Goal: Task Accomplishment & Management: Complete application form

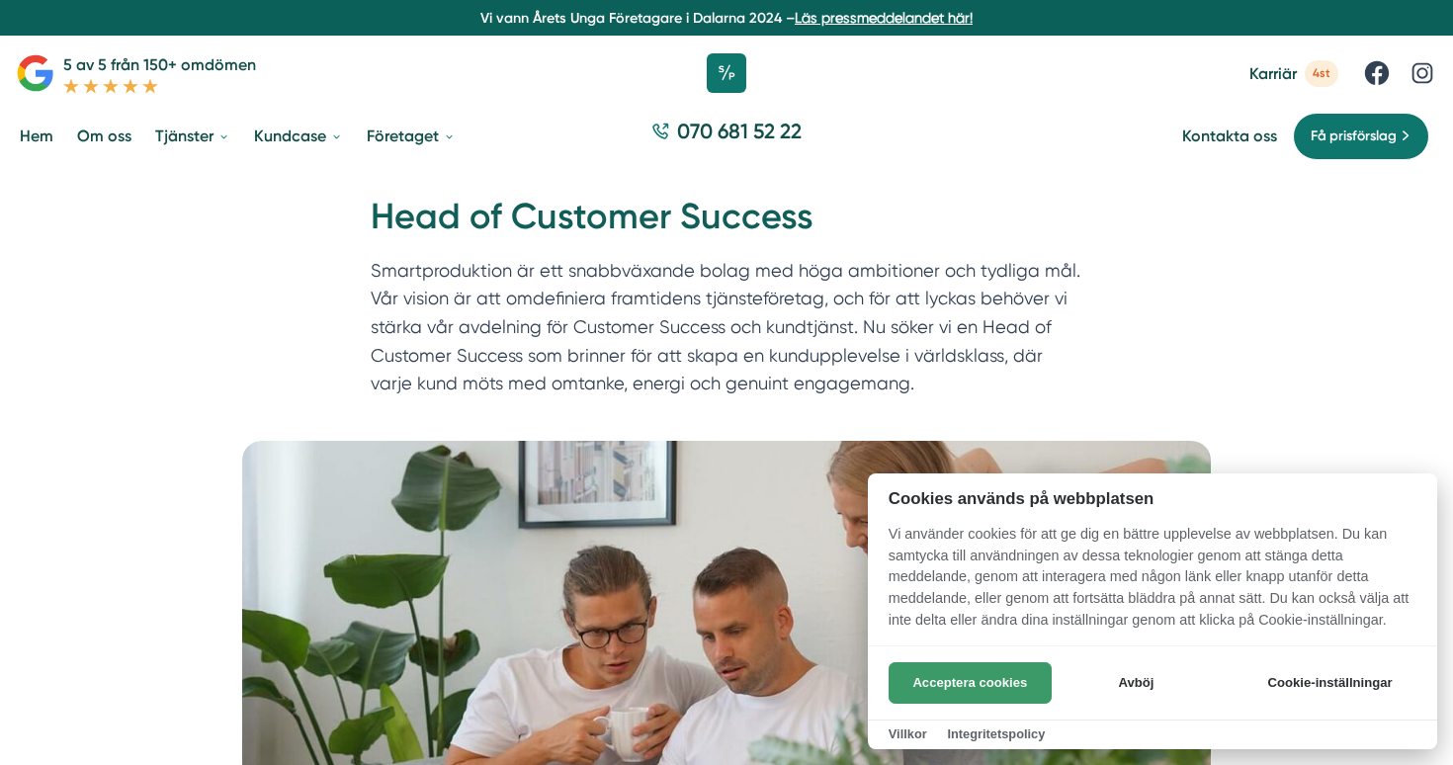
click at [979, 690] on button "Acceptera cookies" at bounding box center [970, 683] width 163 height 42
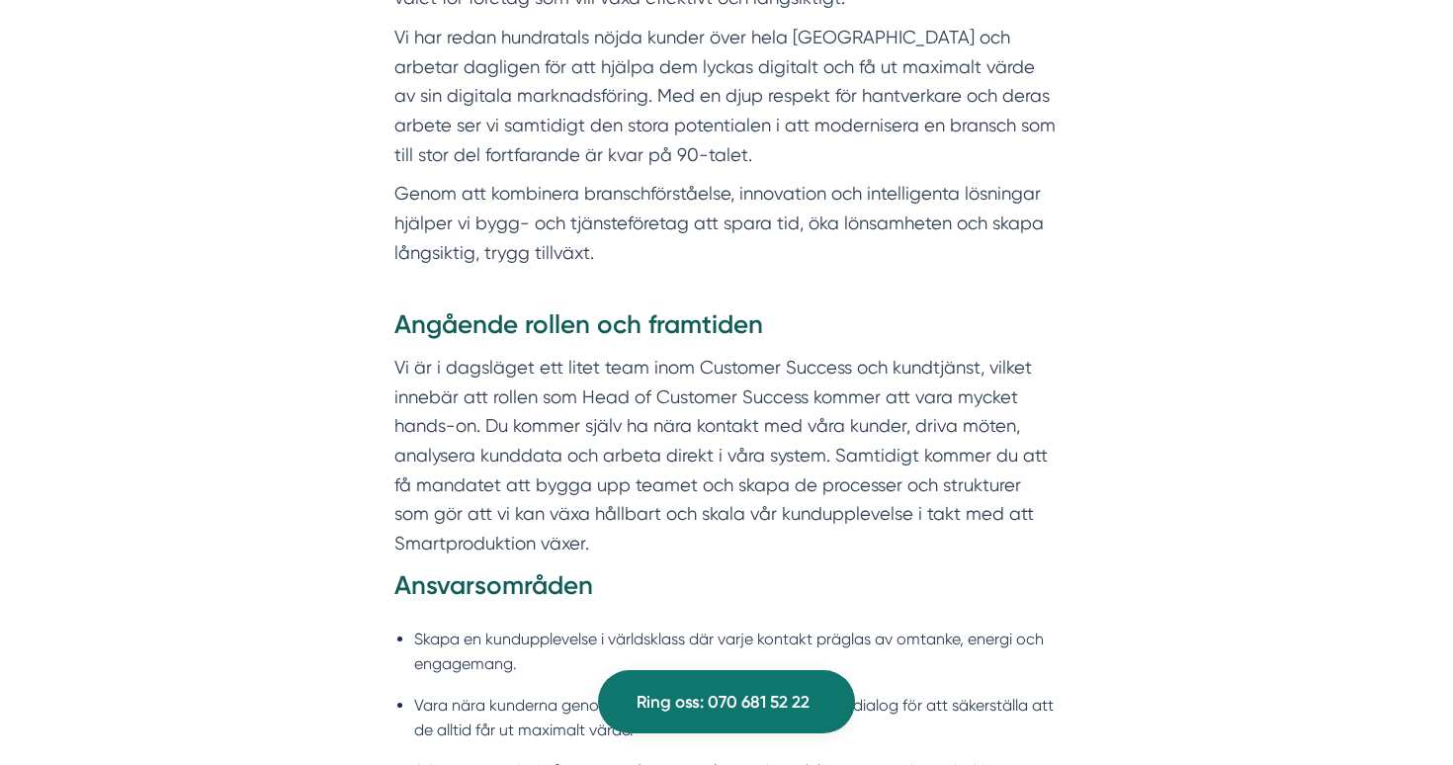
scroll to position [1080, 0]
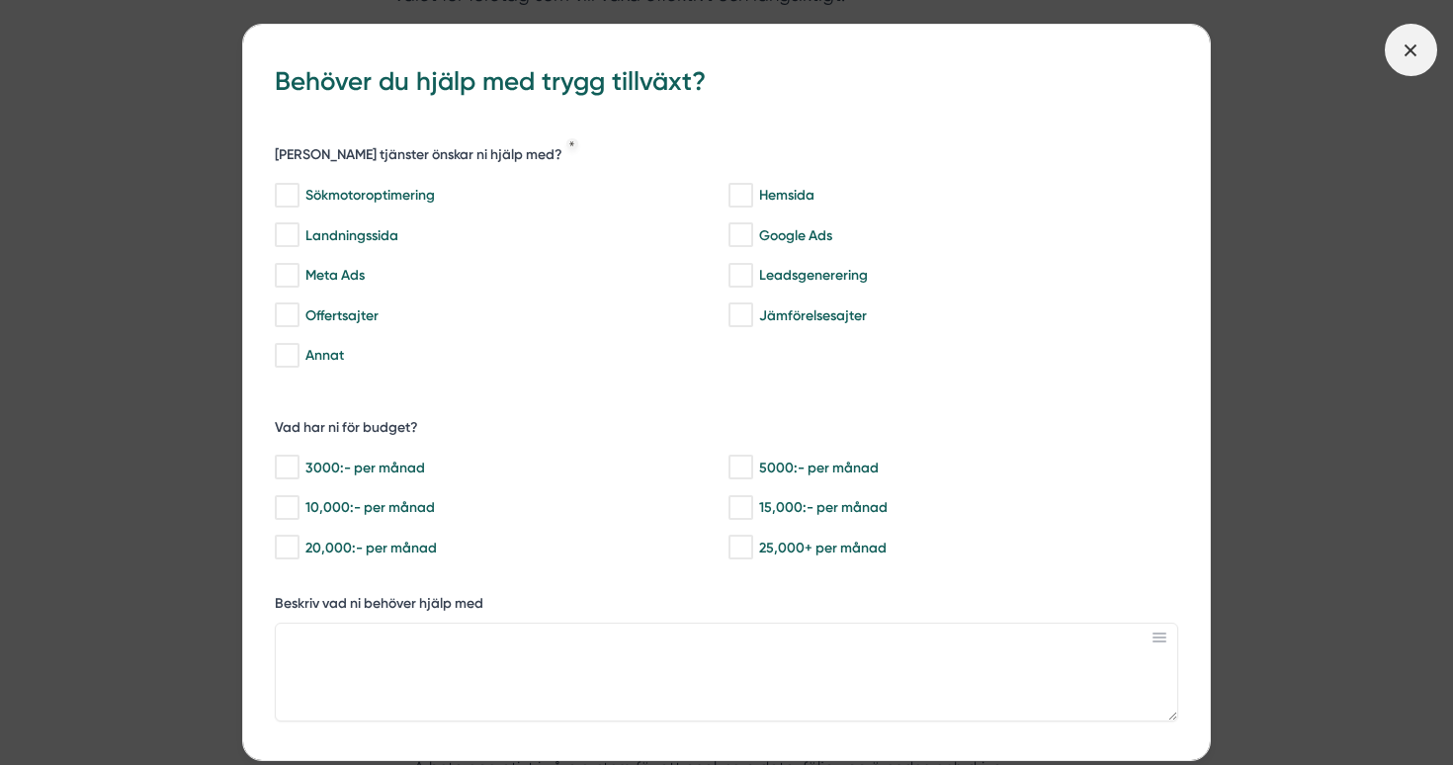
click at [1414, 57] on icon at bounding box center [1411, 51] width 22 height 22
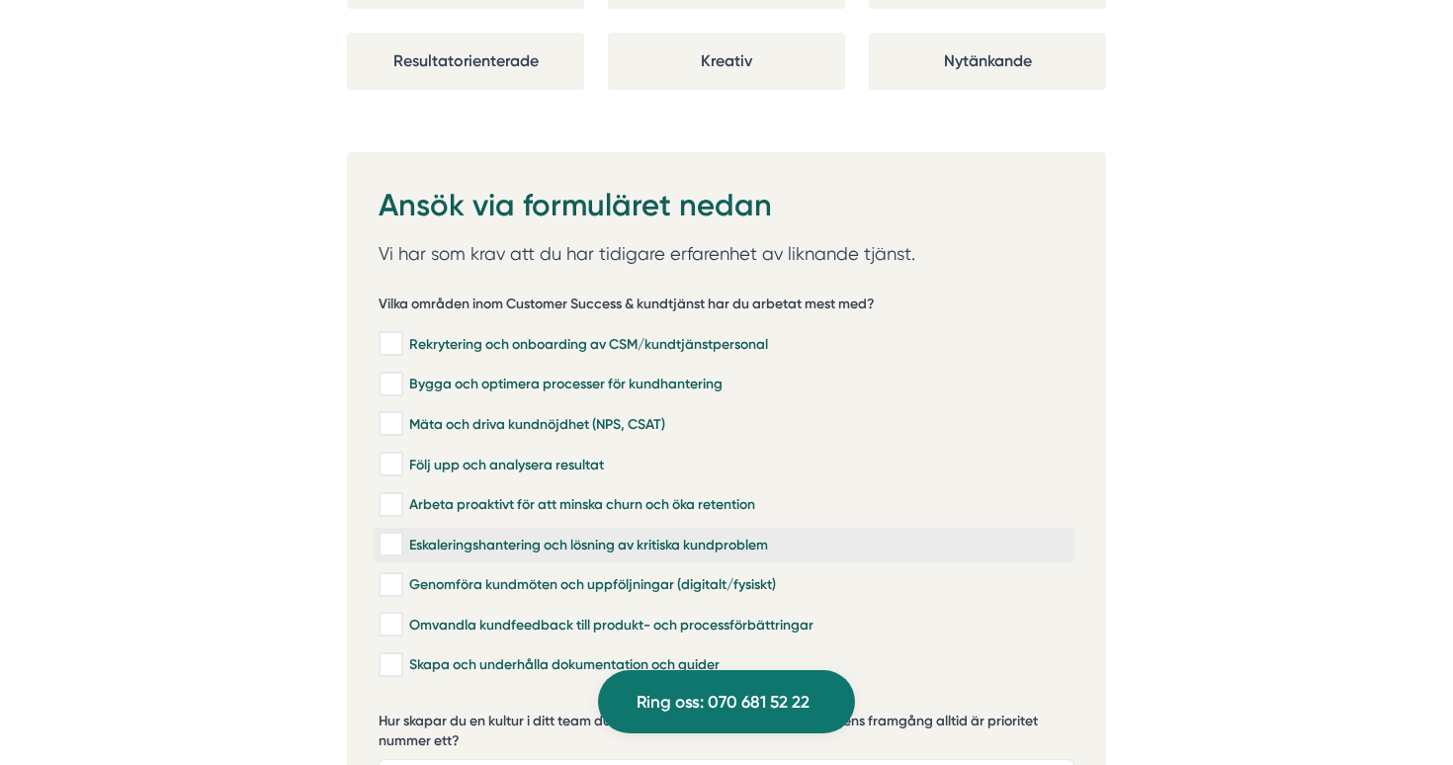
scroll to position [3989, 0]
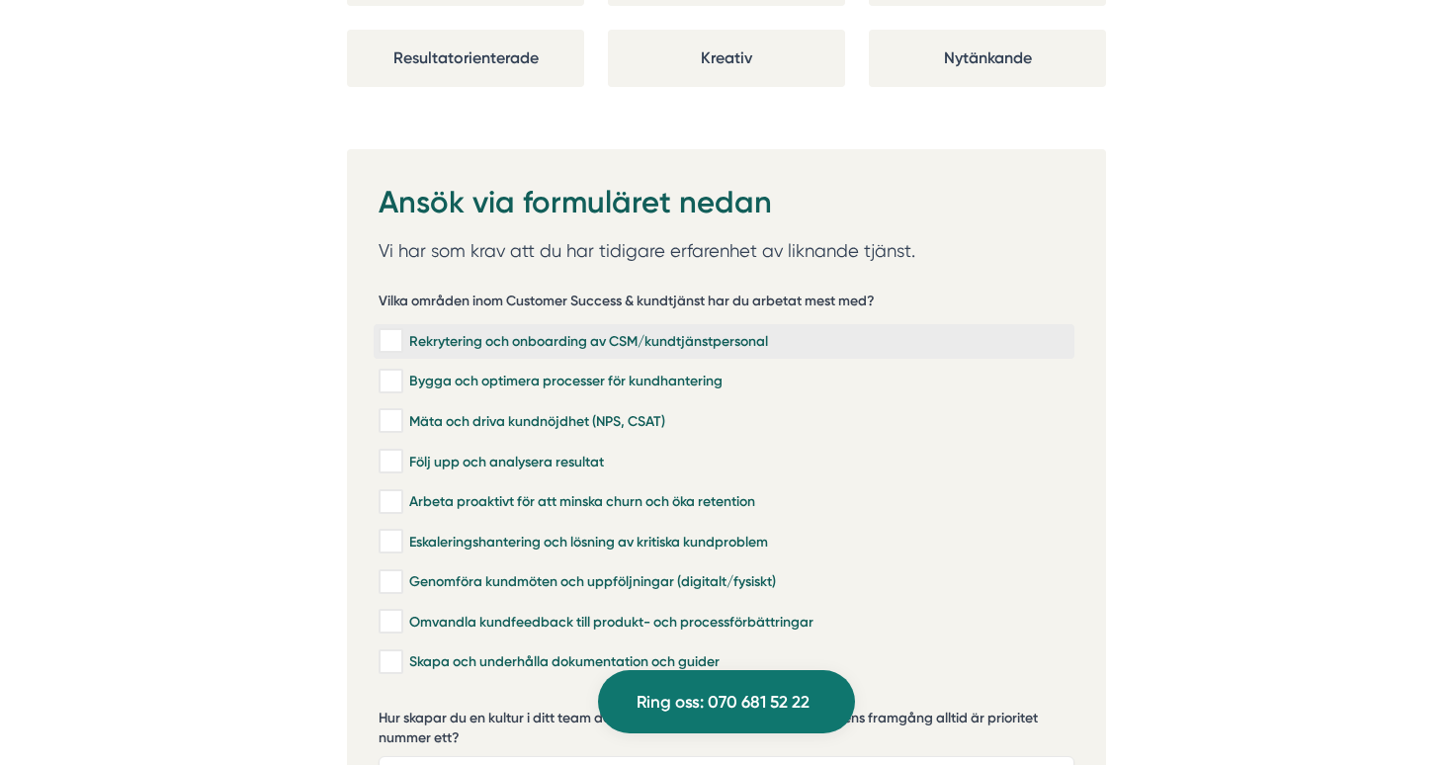
click at [397, 331] on input "Rekrytering och onboarding av CSM/kundtjänstpersonal" at bounding box center [390, 341] width 23 height 20
checkbox input "true"
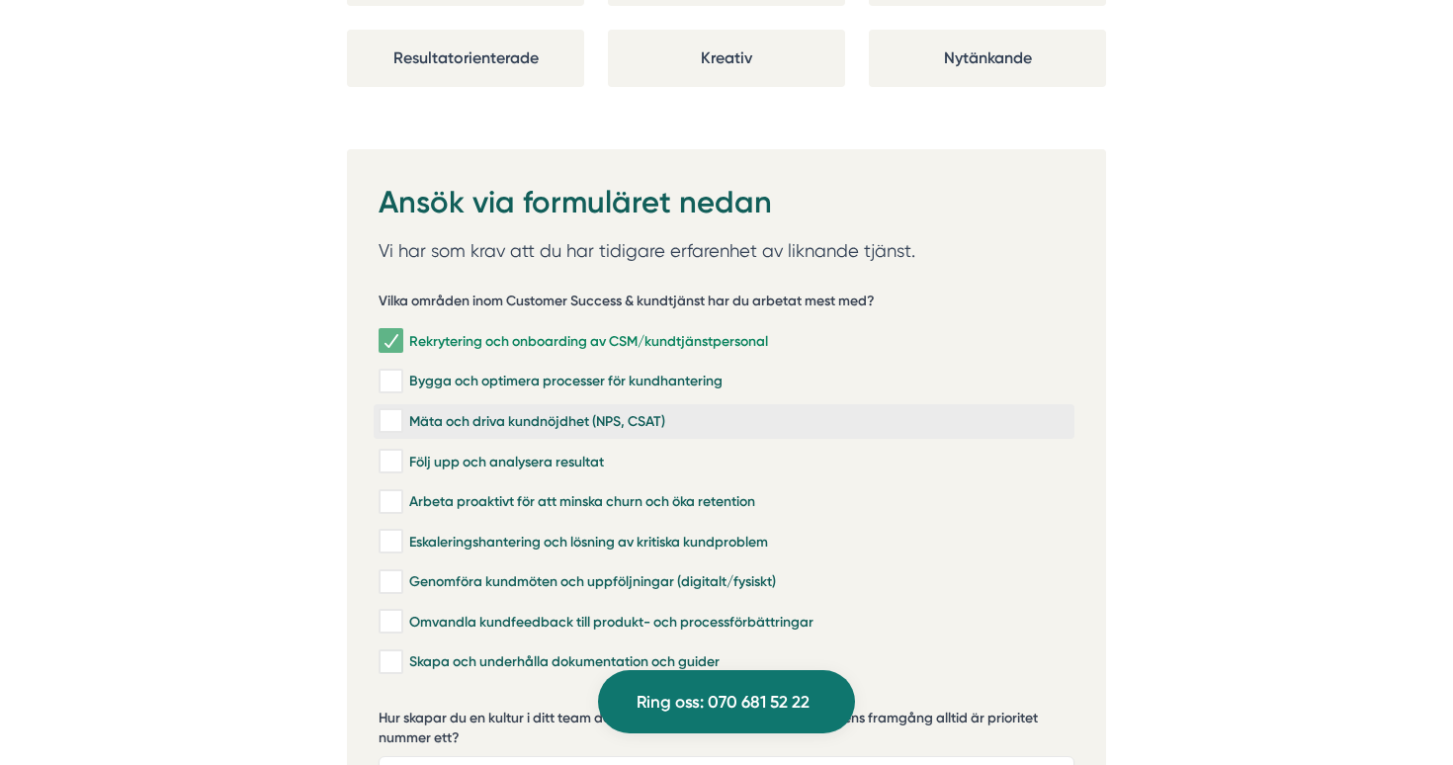
click at [399, 411] on input "Mäta och driva kundnöjdhet (NPS, CSAT)" at bounding box center [390, 421] width 23 height 20
checkbox input "true"
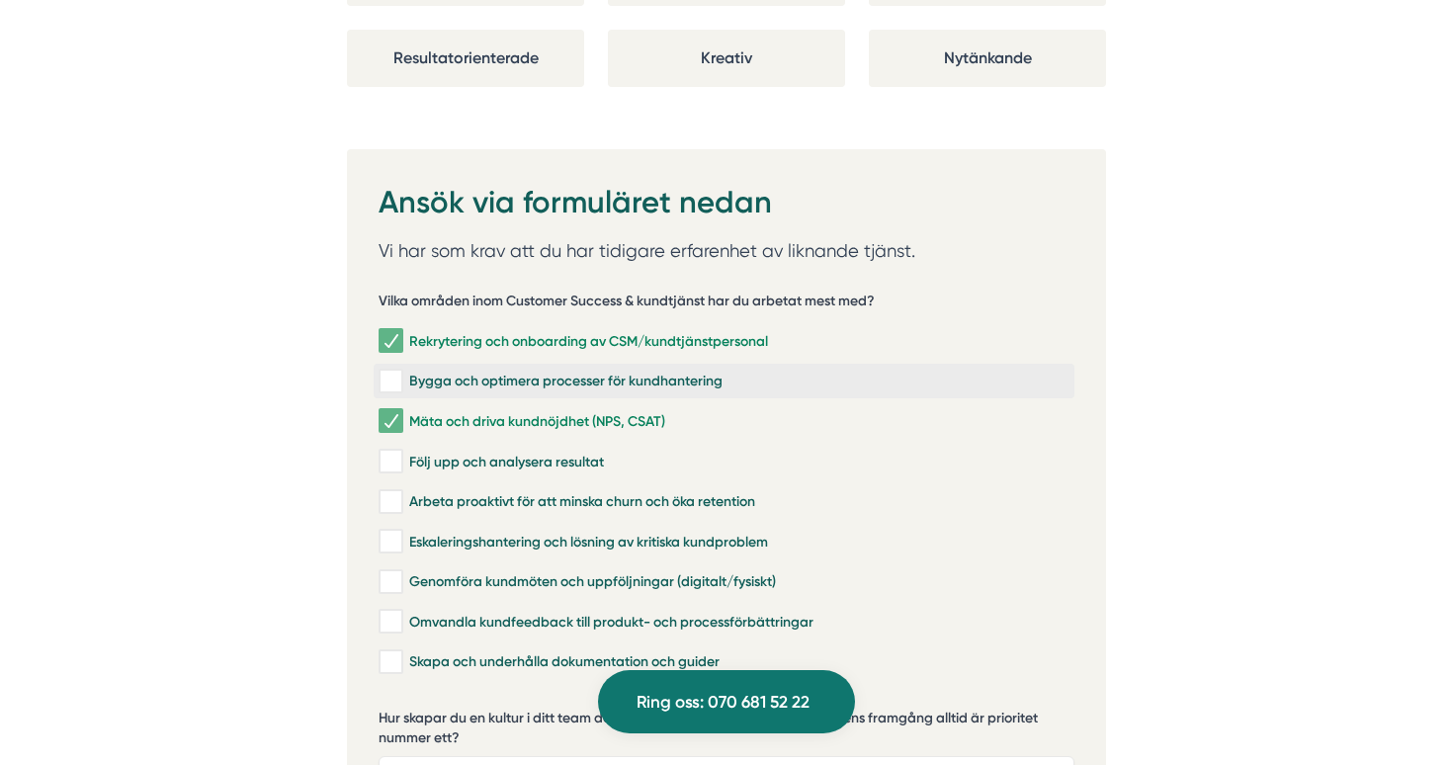
click at [393, 372] on input "Bygga och optimera processer för kundhantering" at bounding box center [390, 382] width 23 height 20
checkbox input "true"
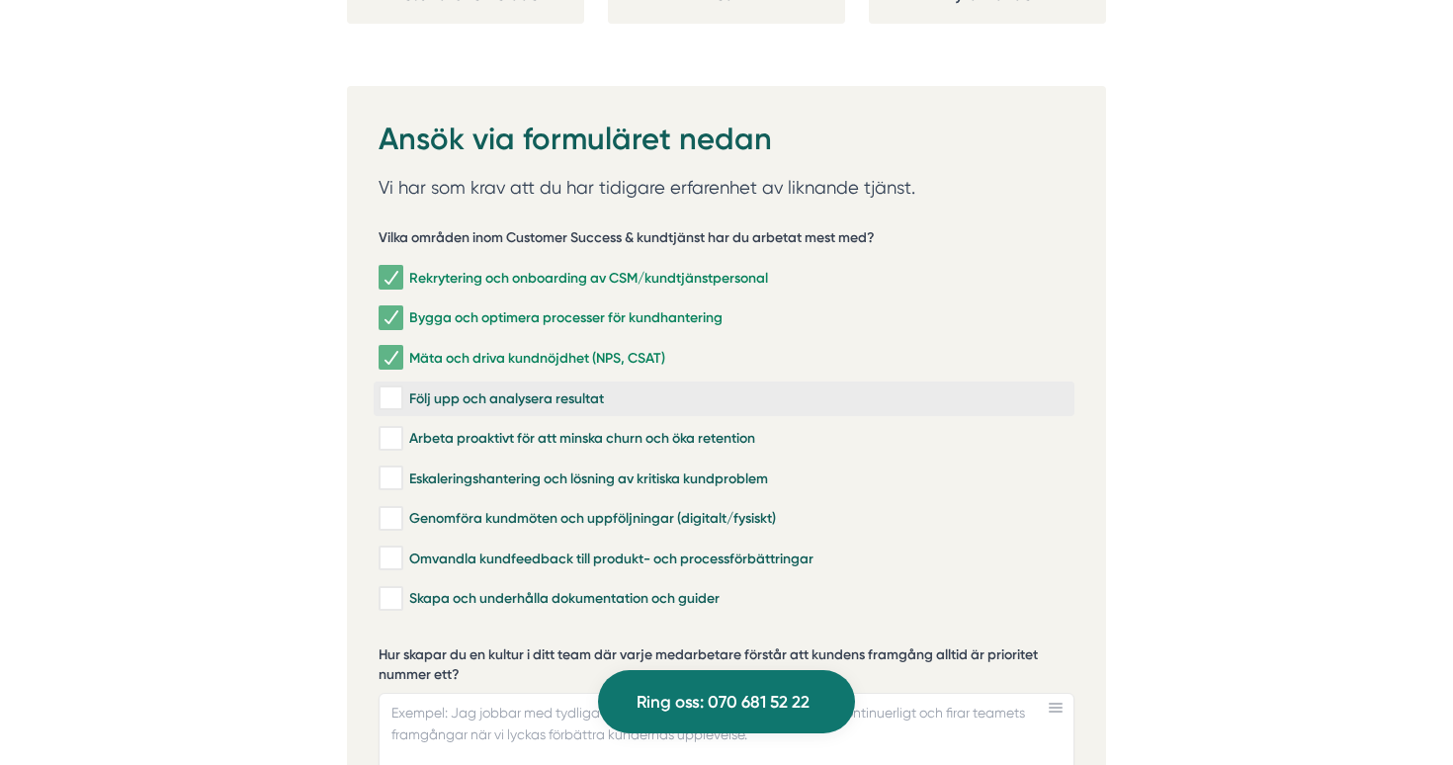
scroll to position [4076, 0]
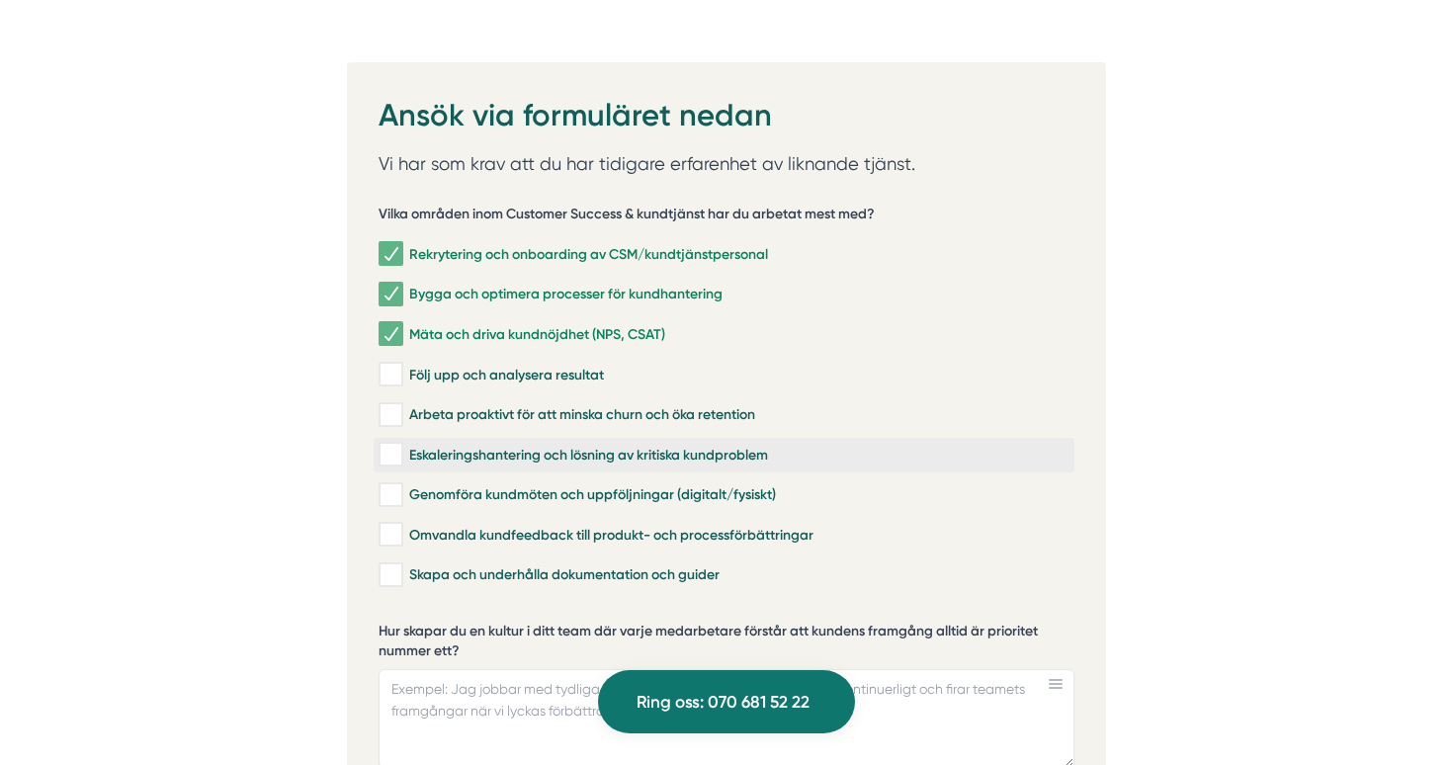
click at [389, 445] on input "Eskaleringshantering och lösning av kritiska kundproblem" at bounding box center [390, 455] width 23 height 20
checkbox input "true"
click at [388, 405] on input "Arbeta proaktivt för att minska churn och öka retention" at bounding box center [390, 415] width 23 height 20
checkbox input "true"
click at [394, 365] on input "Följ upp och analysera resultat" at bounding box center [390, 375] width 23 height 20
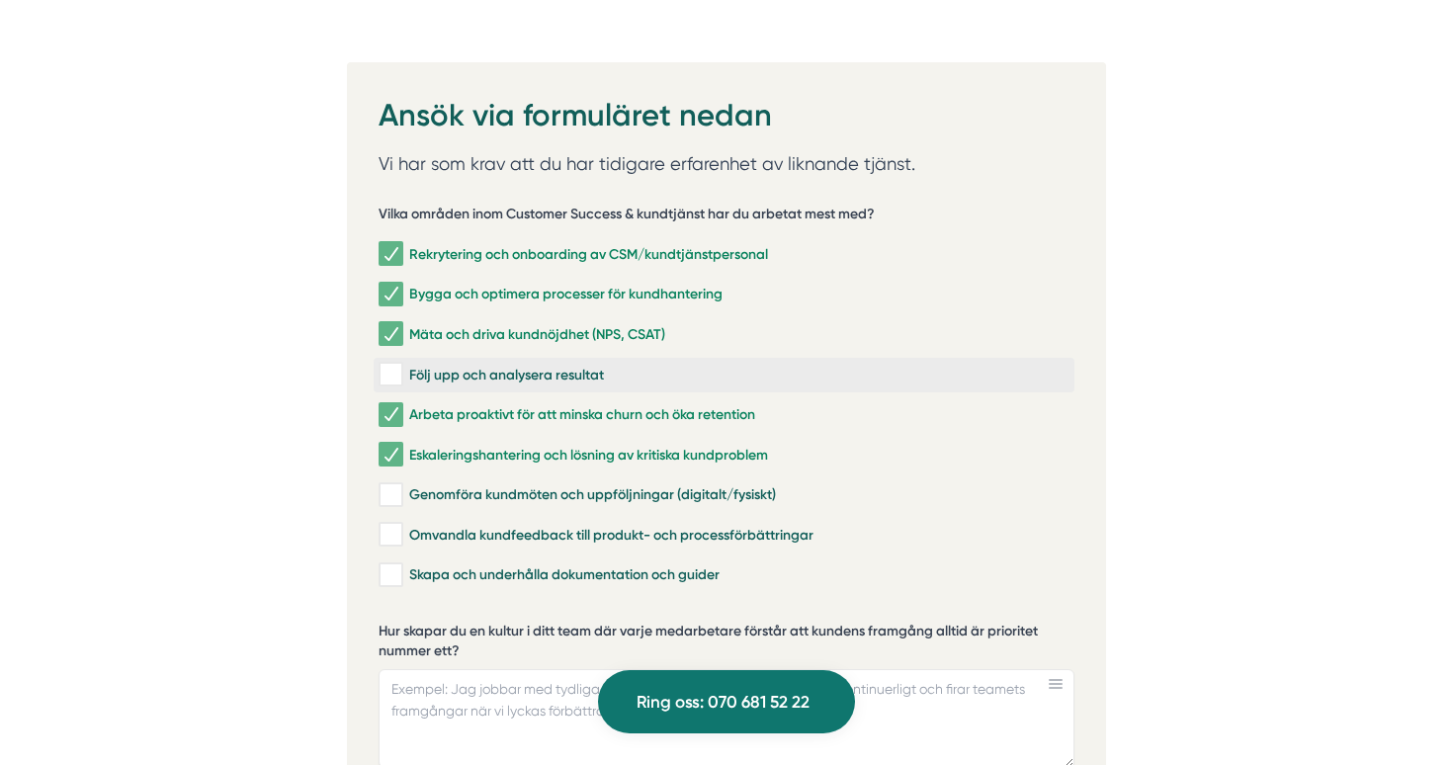
checkbox input "true"
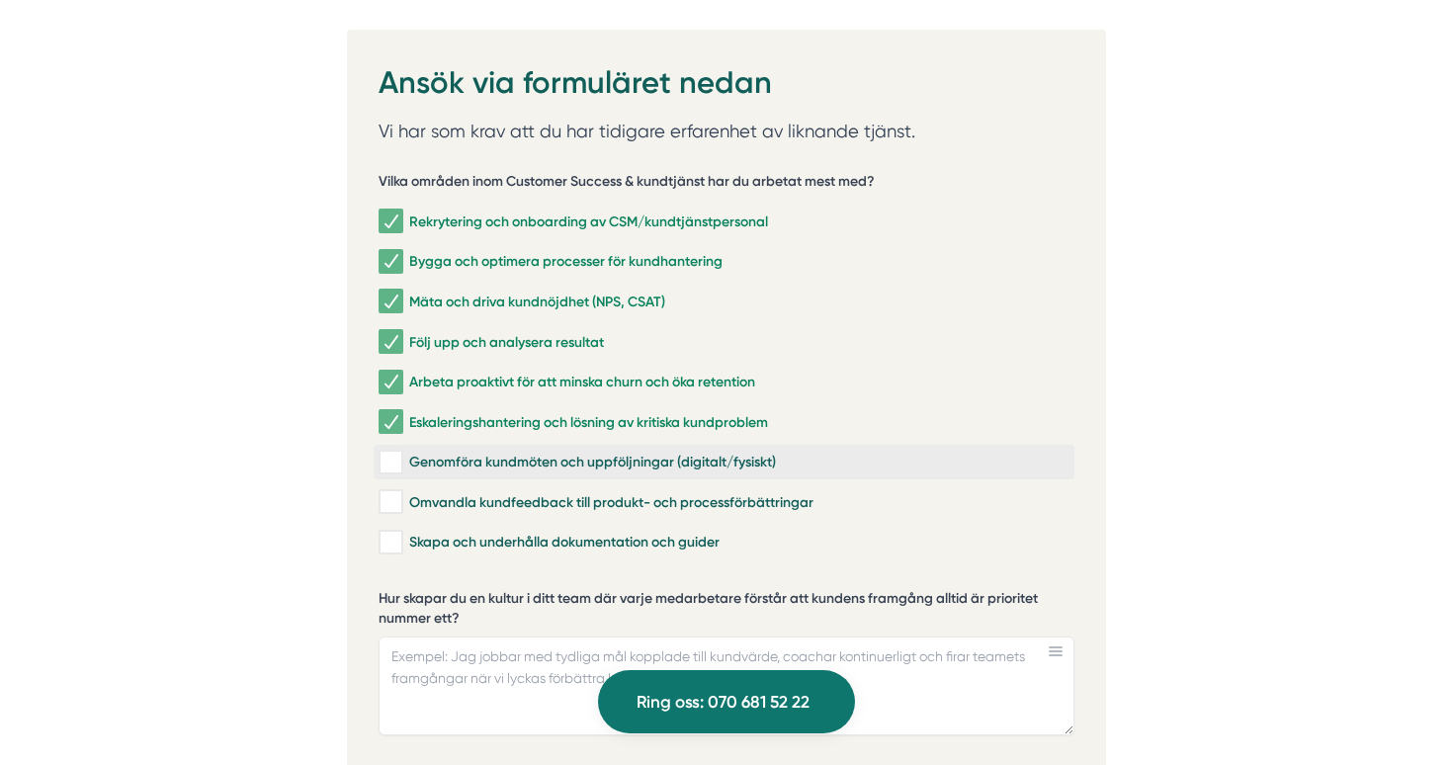
scroll to position [4116, 0]
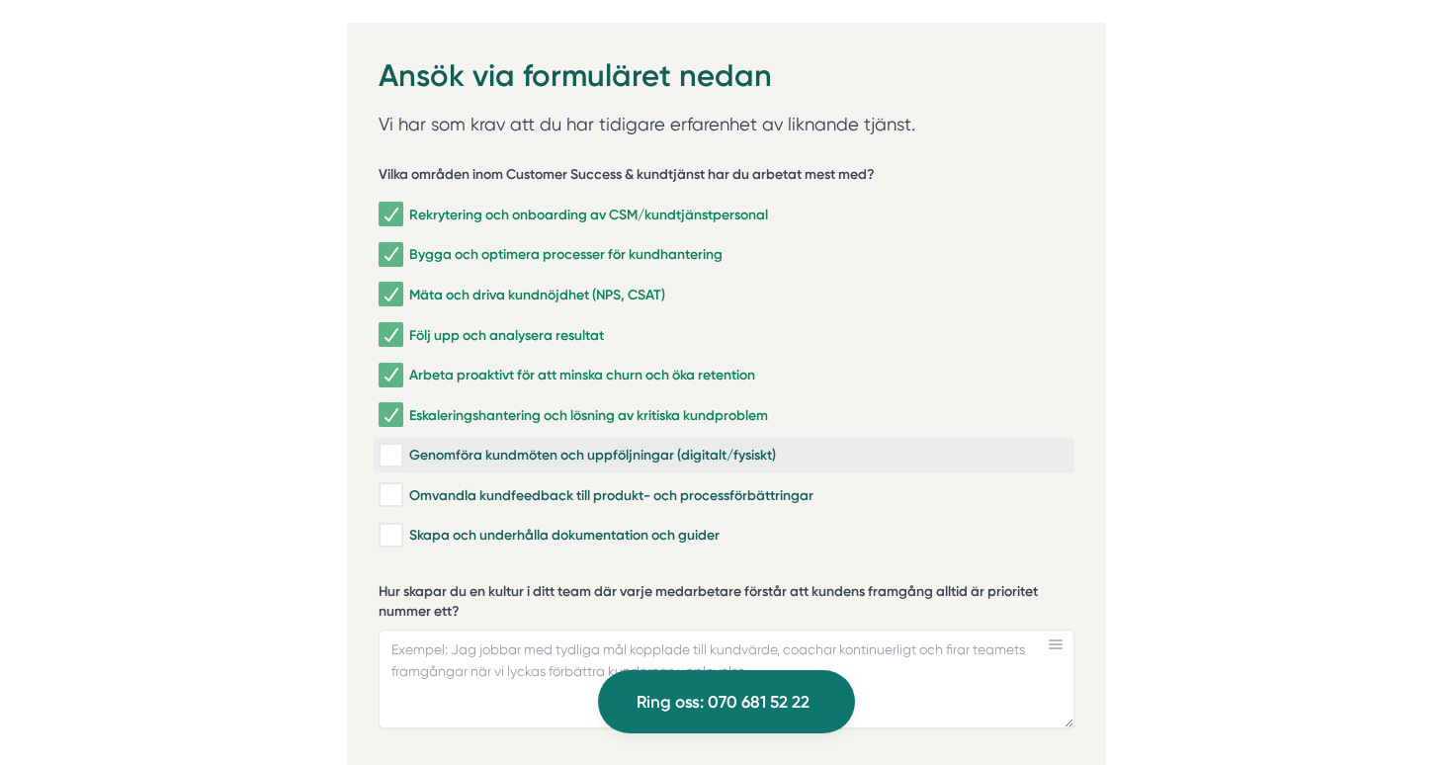
click at [389, 446] on input "Genomföra kundmöten och uppföljningar (digitalt/fysiskt)" at bounding box center [390, 456] width 23 height 20
checkbox input "true"
click at [395, 485] on input "Omvandla kundfeedback till produkt- och processförbättringar" at bounding box center [390, 495] width 23 height 20
checkbox input "true"
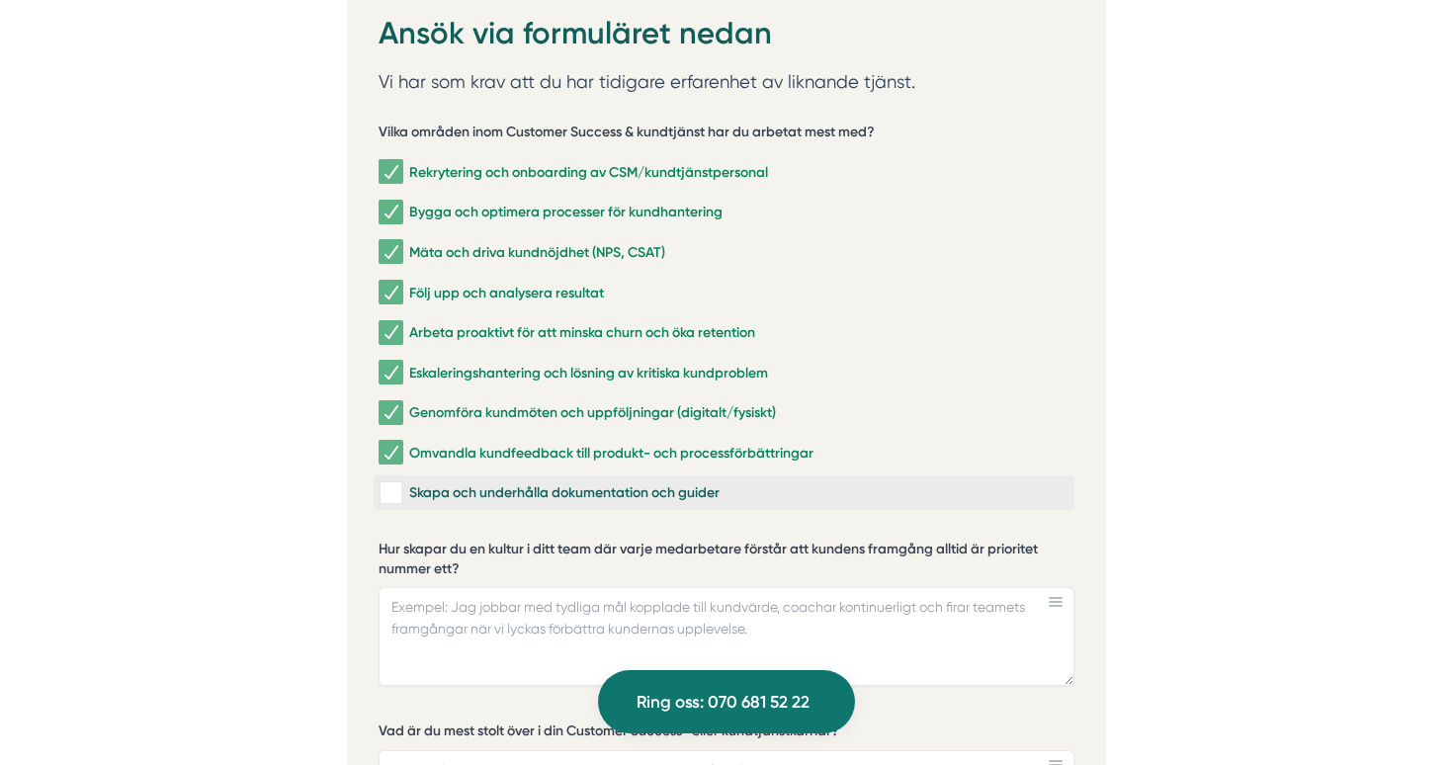
scroll to position [4181, 0]
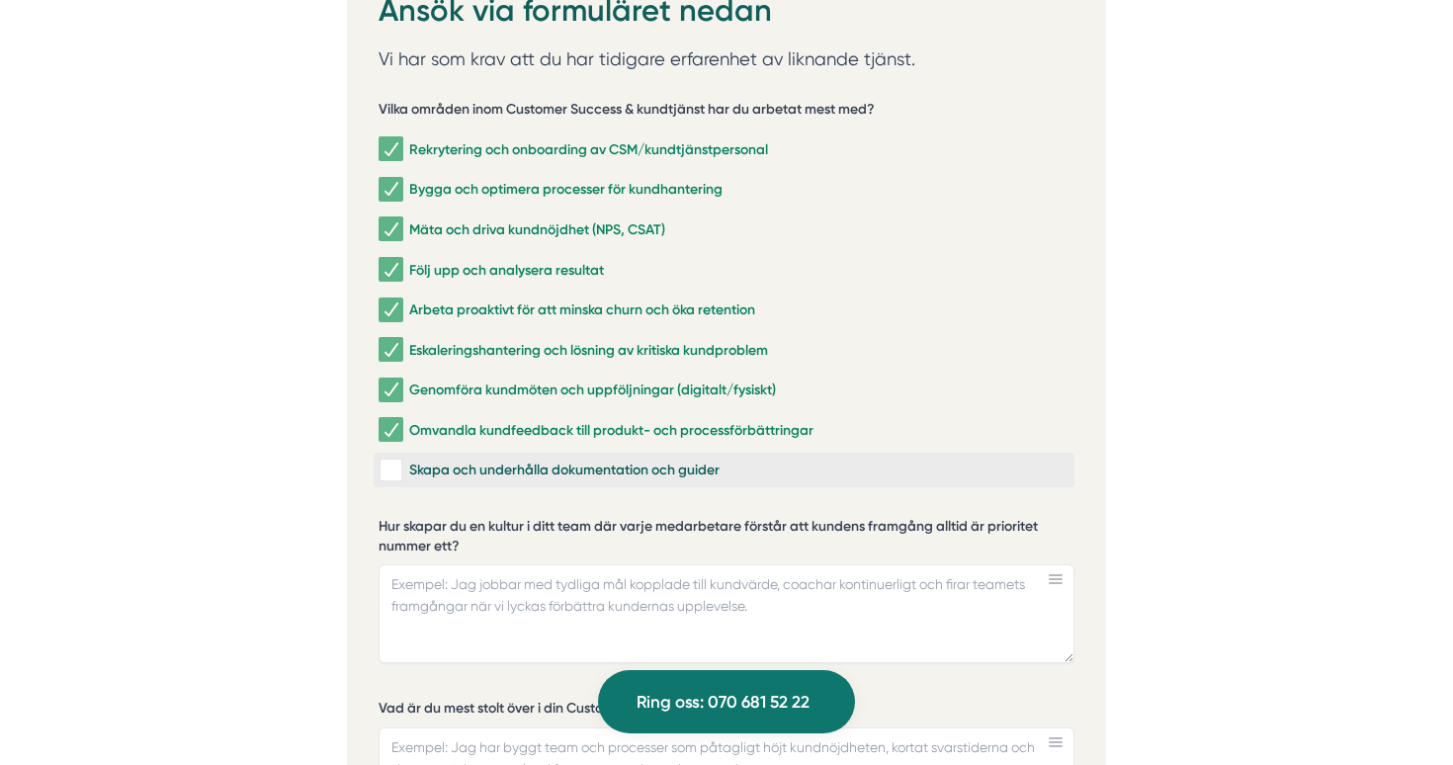
click at [386, 461] on input "Skapa och underhålla dokumentation och guider" at bounding box center [390, 471] width 23 height 20
checkbox input "true"
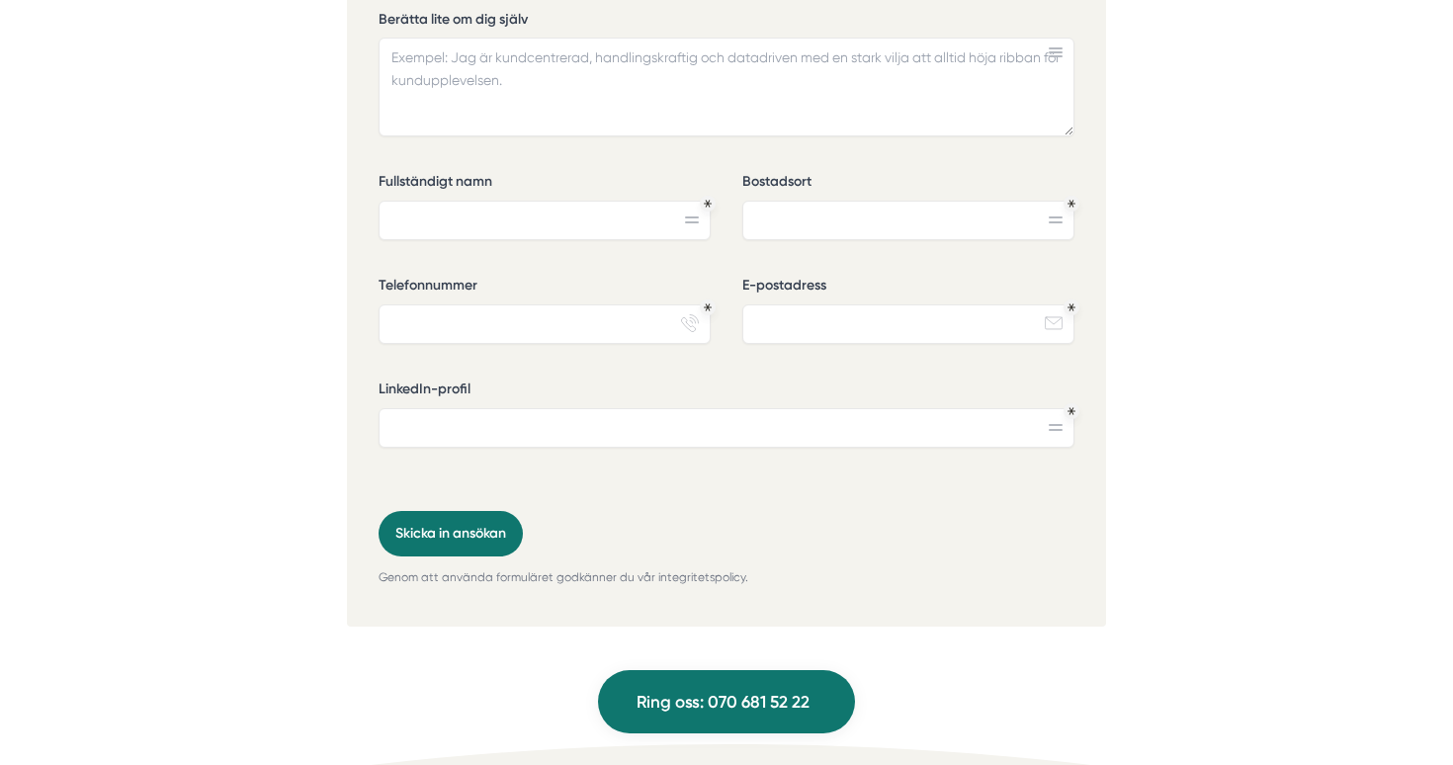
scroll to position [5039, 0]
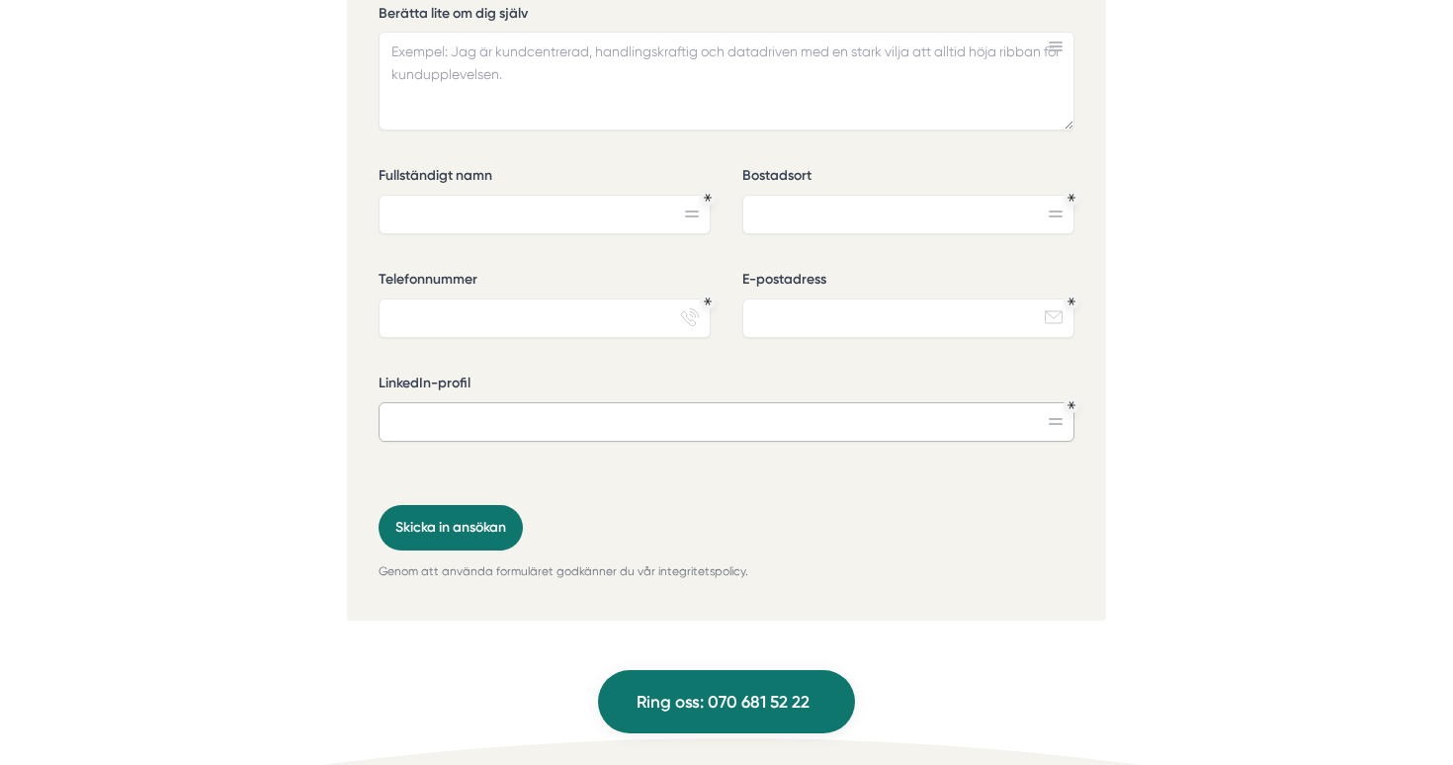
click at [534, 402] on input "LinkedIn-profil" at bounding box center [727, 422] width 696 height 40
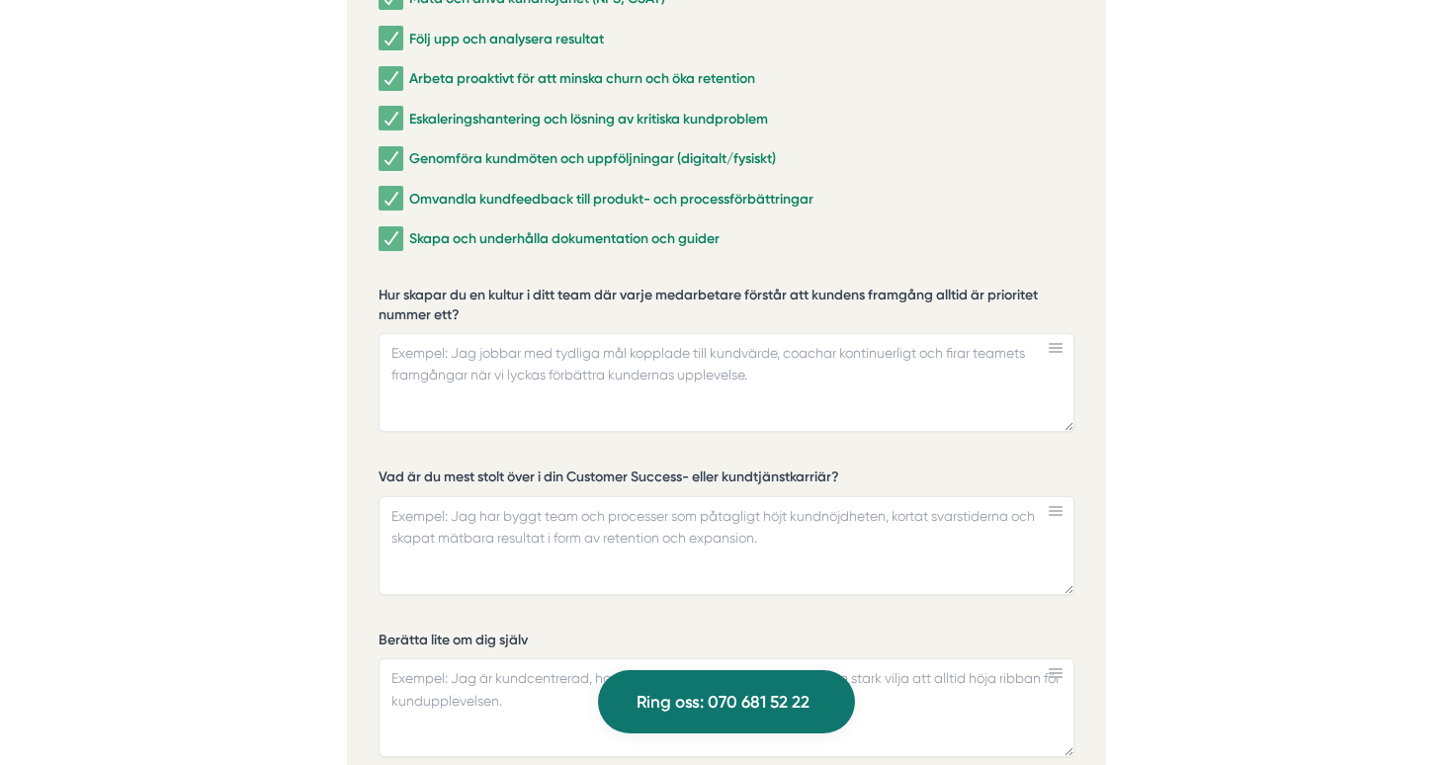
scroll to position [4389, 0]
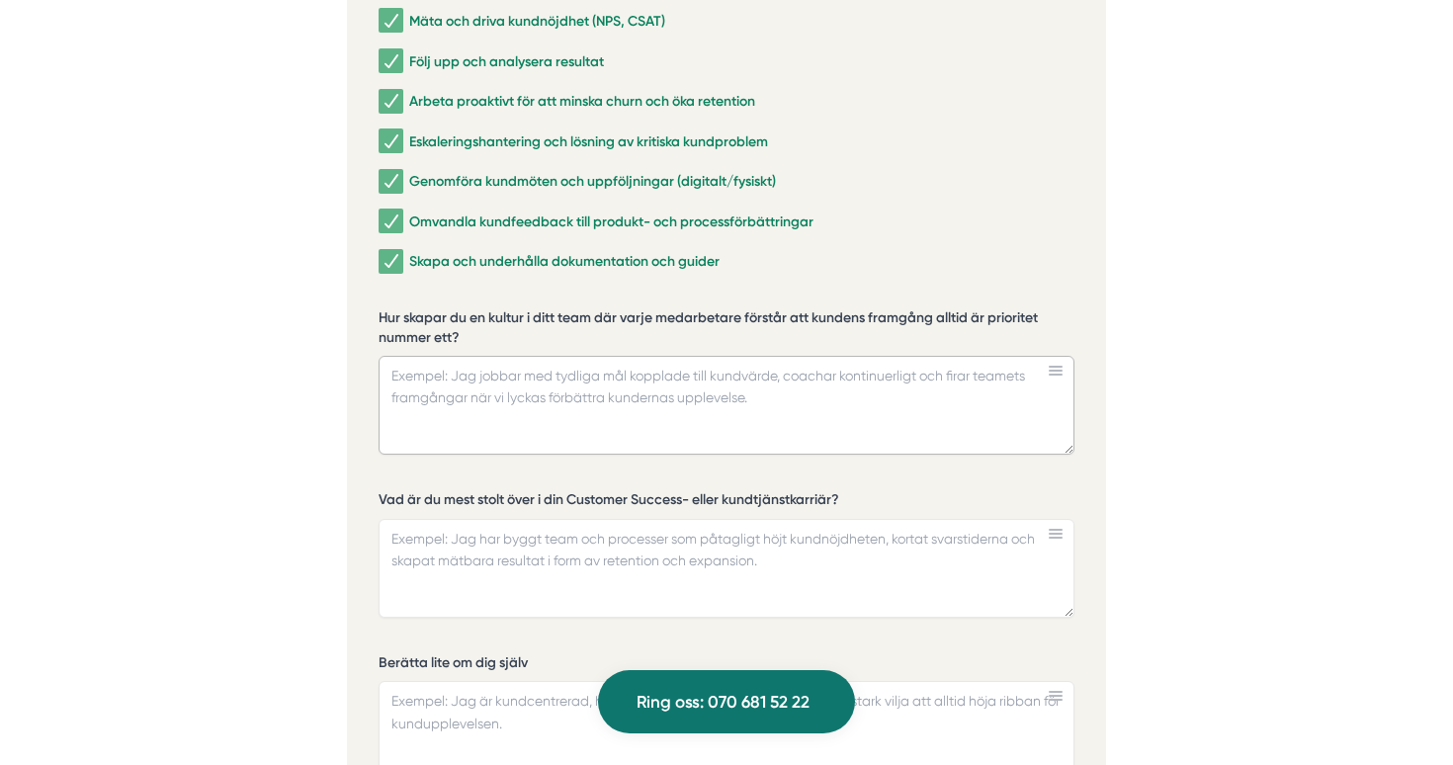
click at [459, 356] on textarea "Hur skapar du en kultur i ditt team där varje medarbetare förstår att kundens f…" at bounding box center [727, 405] width 696 height 99
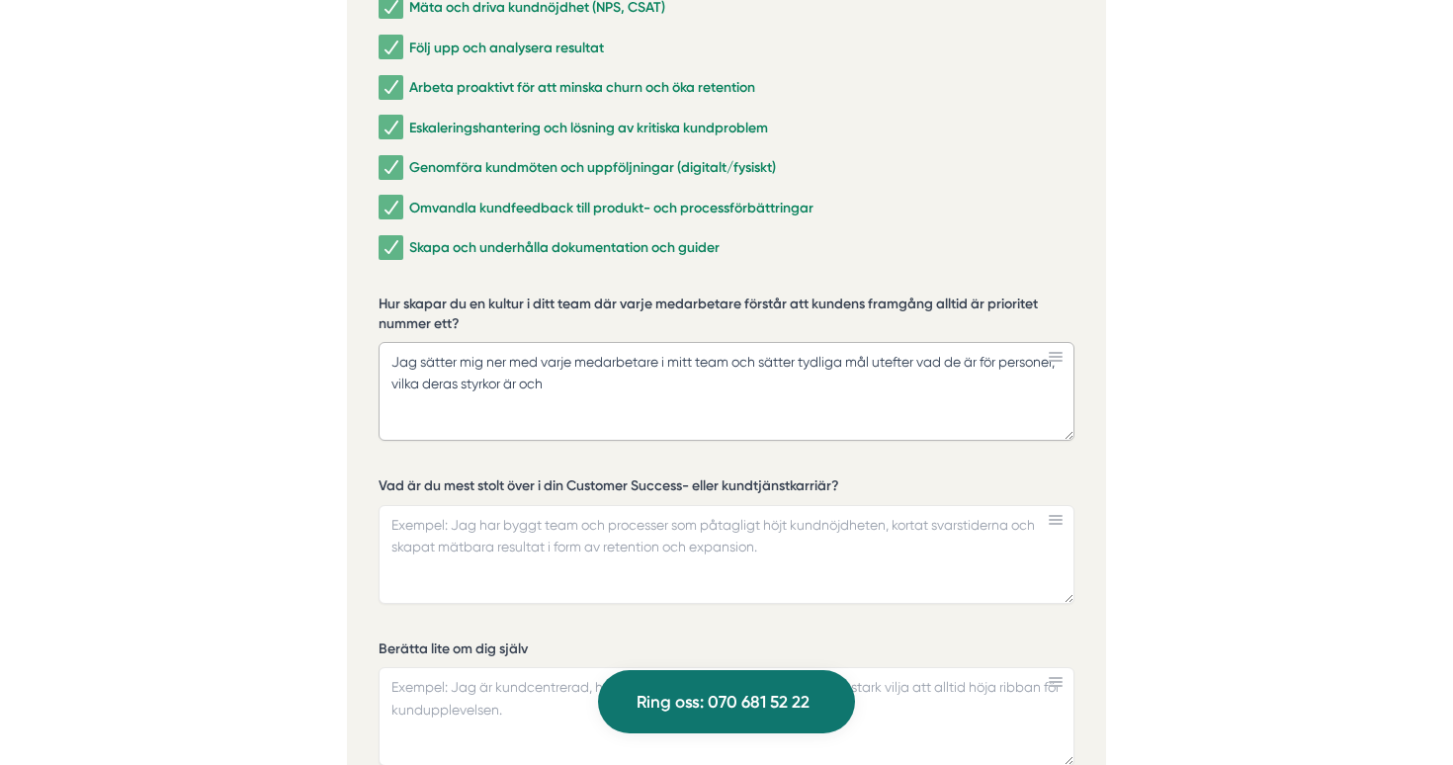
drag, startPoint x: 544, startPoint y: 306, endPoint x: 401, endPoint y: 308, distance: 142.3
click at [401, 342] on textarea "Jag sätter mig ner med varje medarbetare i mitt team och sätter tydliga mål ute…" at bounding box center [727, 391] width 696 height 99
click at [396, 342] on textarea "varje medarbetare i mitt team och sätter tydliga mål utefter vad de är för pers…" at bounding box center [727, 391] width 696 height 99
click at [613, 342] on textarea "Varje medarbetare i mitt team och sätter tydliga mål utefter vad de är för pers…" at bounding box center [727, 391] width 696 height 99
click at [628, 342] on textarea "Varje medarbetare i mitt team sätter tydliga mål utefter vad de är för personer…" at bounding box center [727, 391] width 696 height 99
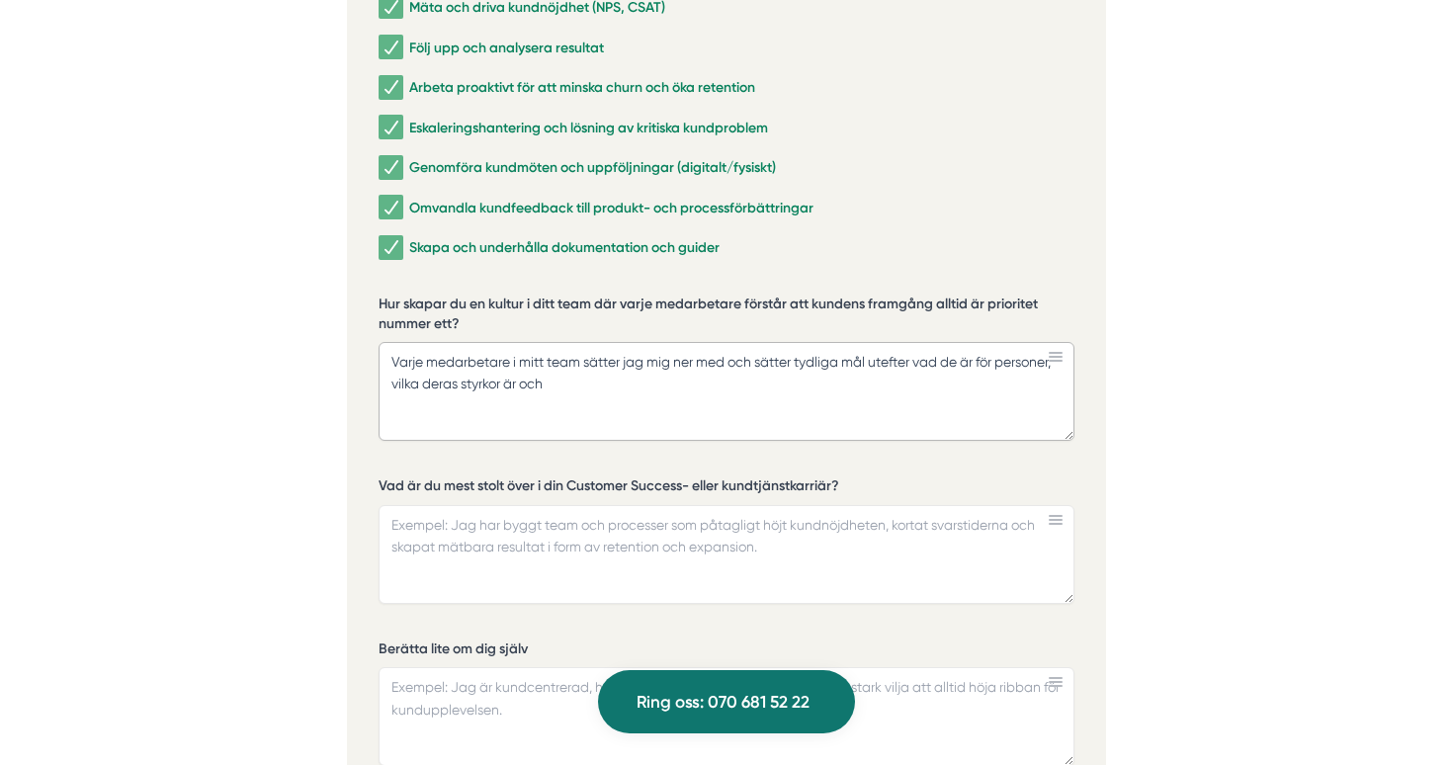
click at [619, 342] on textarea "Varje medarbetare i mitt team sätter jag mig ner med och sätter tydliga mål ute…" at bounding box center [727, 391] width 696 height 99
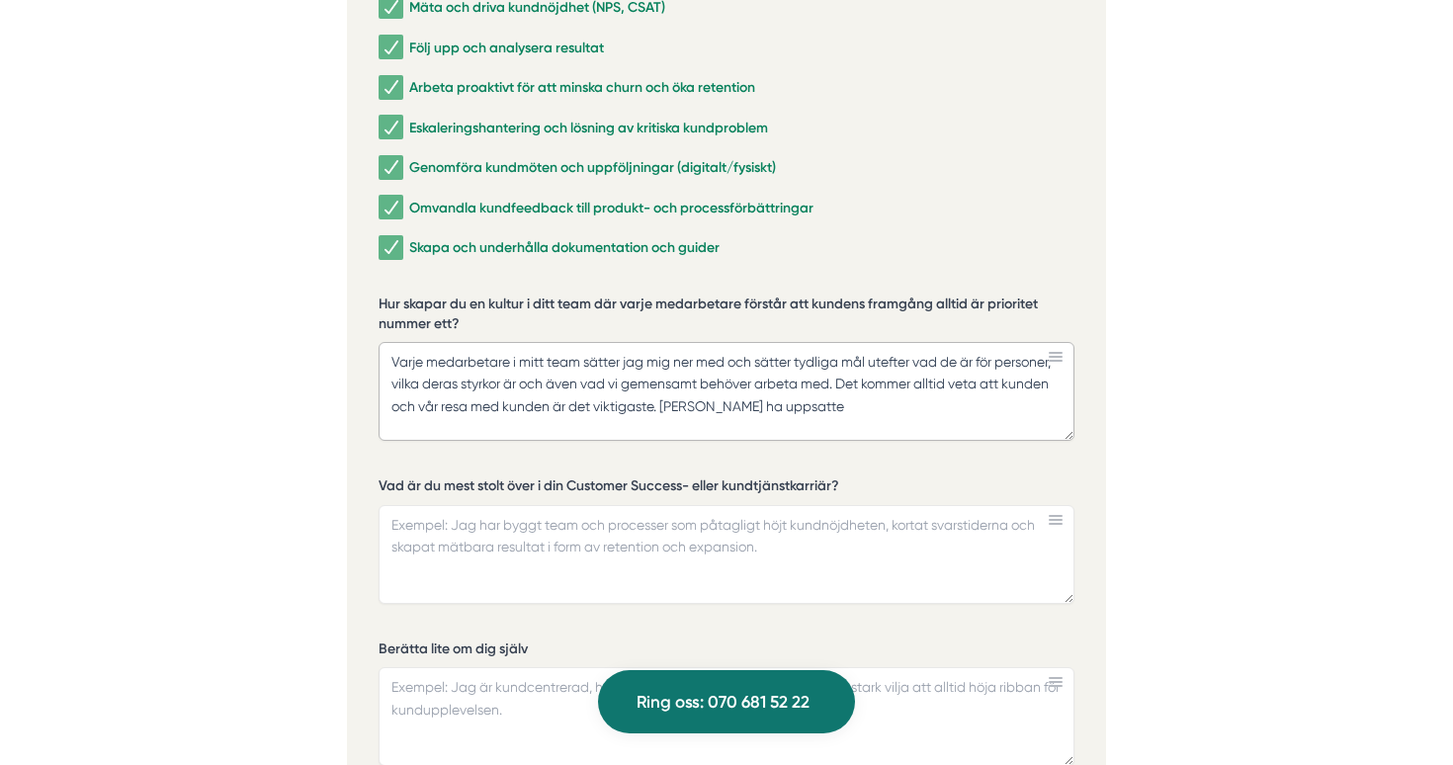
paste textarea "coaching"
type textarea "Varje medarbetare i mitt team sätter jag mig ner med och sätter tydliga mål ute…"
drag, startPoint x: 845, startPoint y: 365, endPoint x: 361, endPoint y: 297, distance: 489.1
click at [361, 298] on div "Ansök via formuläret nedan Vi har som krav att du har tidigare erfarenhet av li…" at bounding box center [726, 495] width 759 height 1521
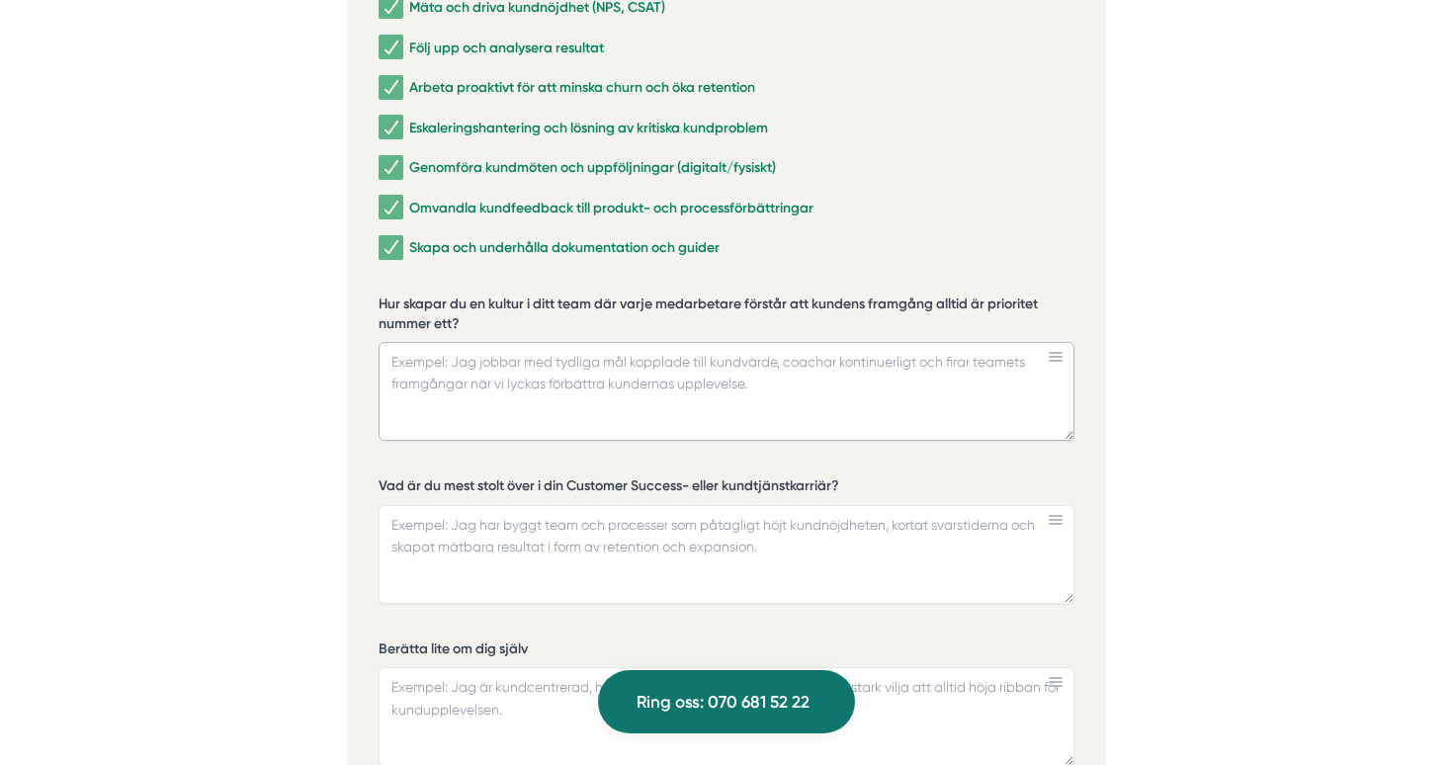
paste textarea "Jag leder mitt team genom att alltid utgå från individen. Med varje medarbetare…"
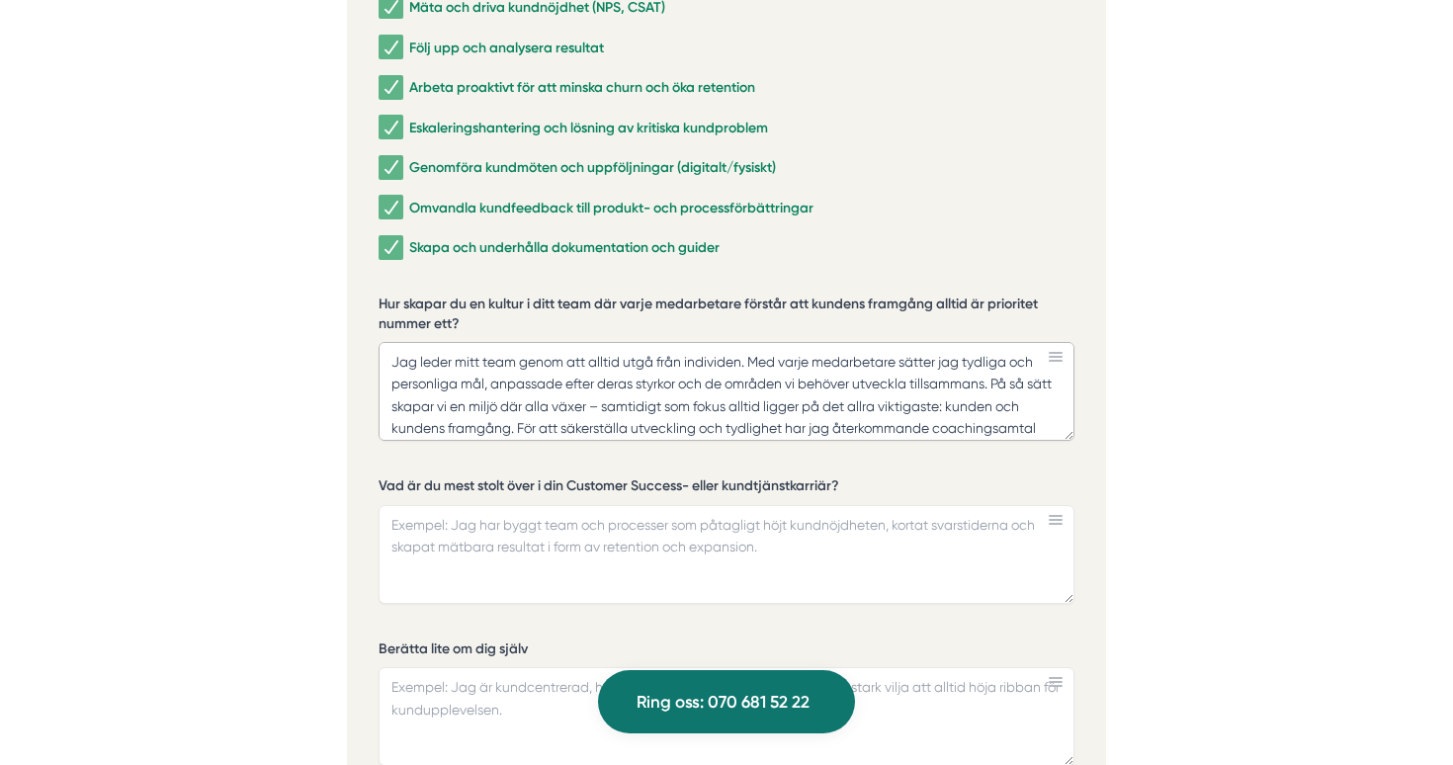
scroll to position [0, 0]
click at [634, 351] on textarea "Jag leder mitt team genom att alltid utgå från individen. Med varje medarbetare…" at bounding box center [727, 391] width 696 height 99
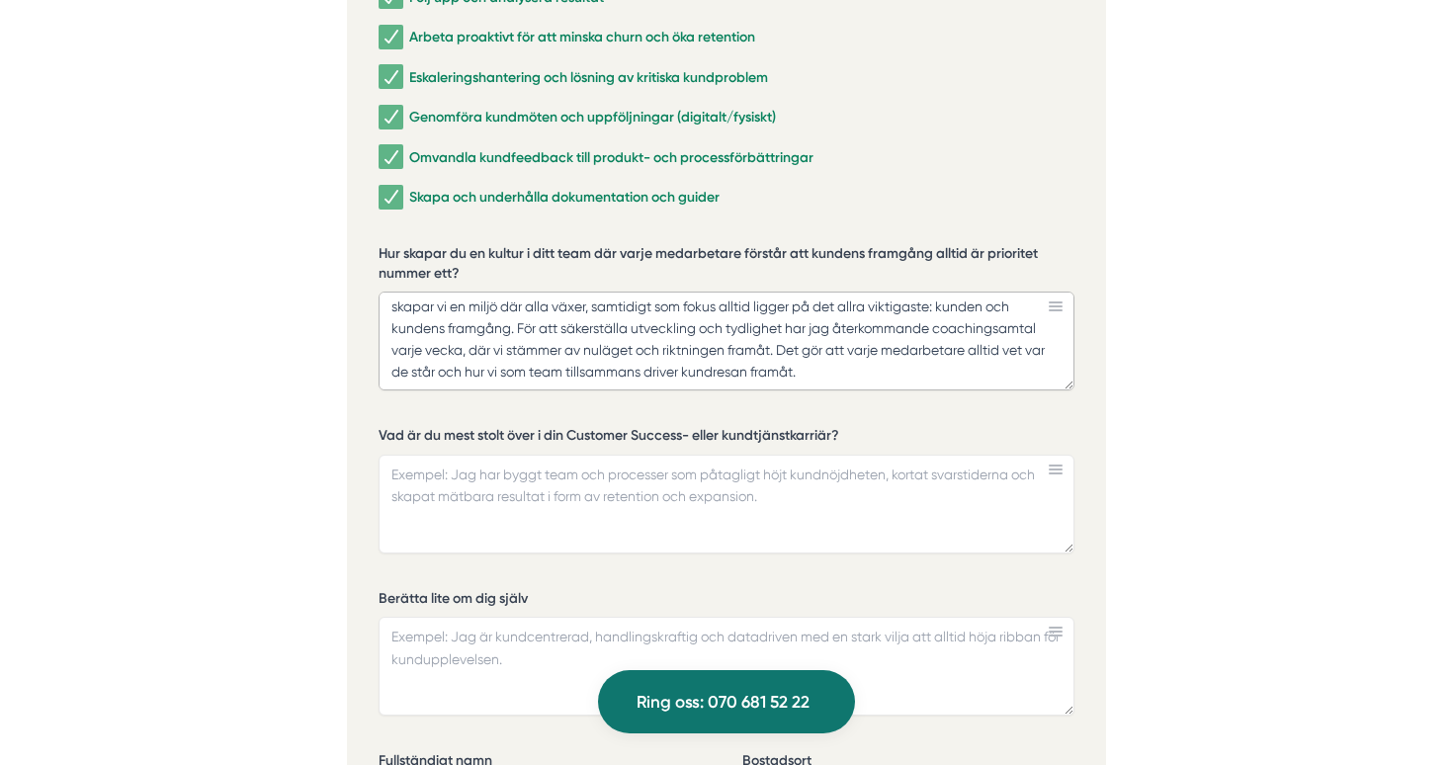
scroll to position [4480, 0]
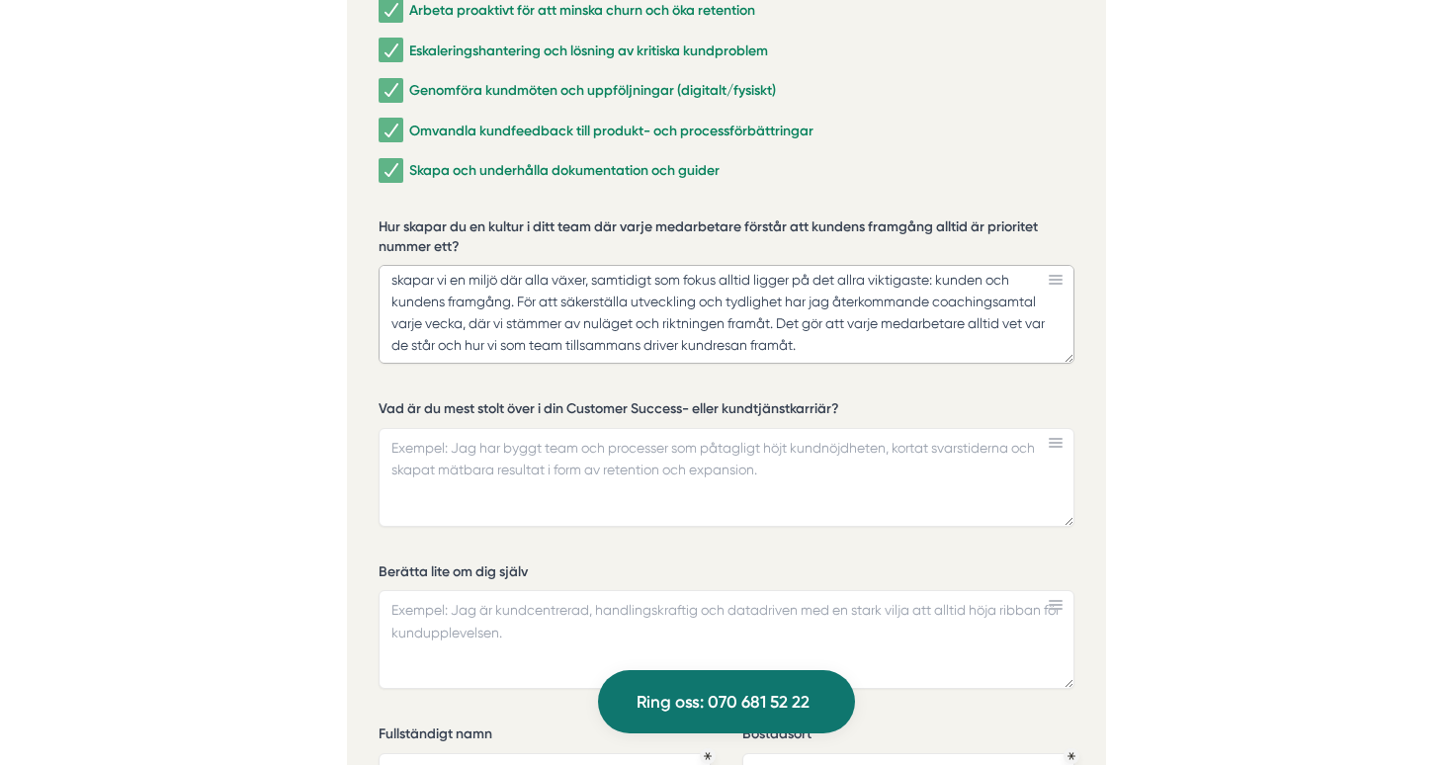
type textarea "Jag leder mitt team genom att alltid utgå från individen. Med varje medarbetare…"
click at [575, 447] on textarea "Vad är du mest stolt över i din Customer Success- eller kundtjänstkarriär?" at bounding box center [727, 477] width 696 height 99
paste textarea "Det jag är mest stolt över i min roll som Customer Success är att jag på egen h…"
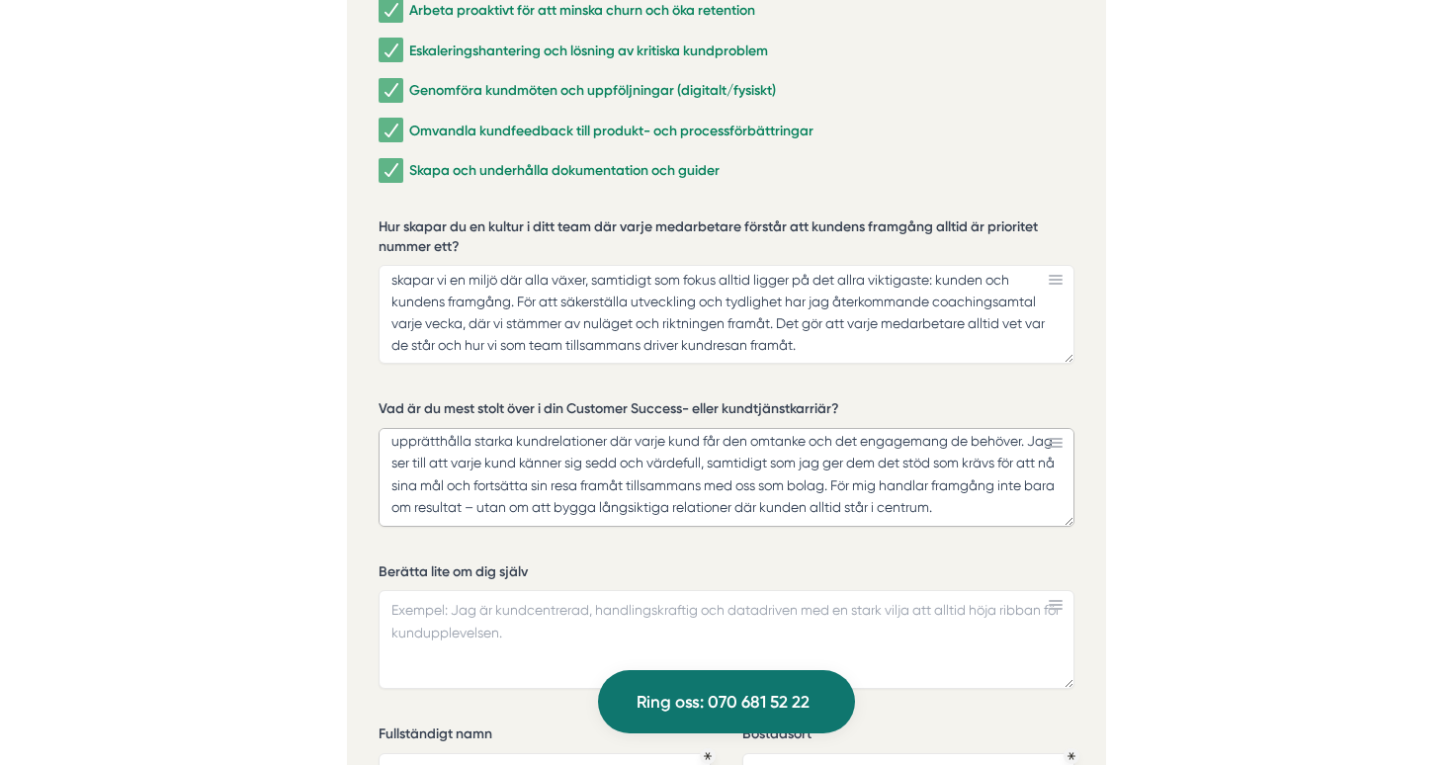
scroll to position [28, 0]
click at [512, 449] on textarea "Det jag är mest stolt över i min roll som Customer Success är att jag på egen h…" at bounding box center [727, 477] width 696 height 99
type textarea "Det jag är mest stolt över i min roll som Customer Success är att jag på egen h…"
click at [536, 590] on textarea "Berätta lite om dig själv" at bounding box center [727, 639] width 696 height 99
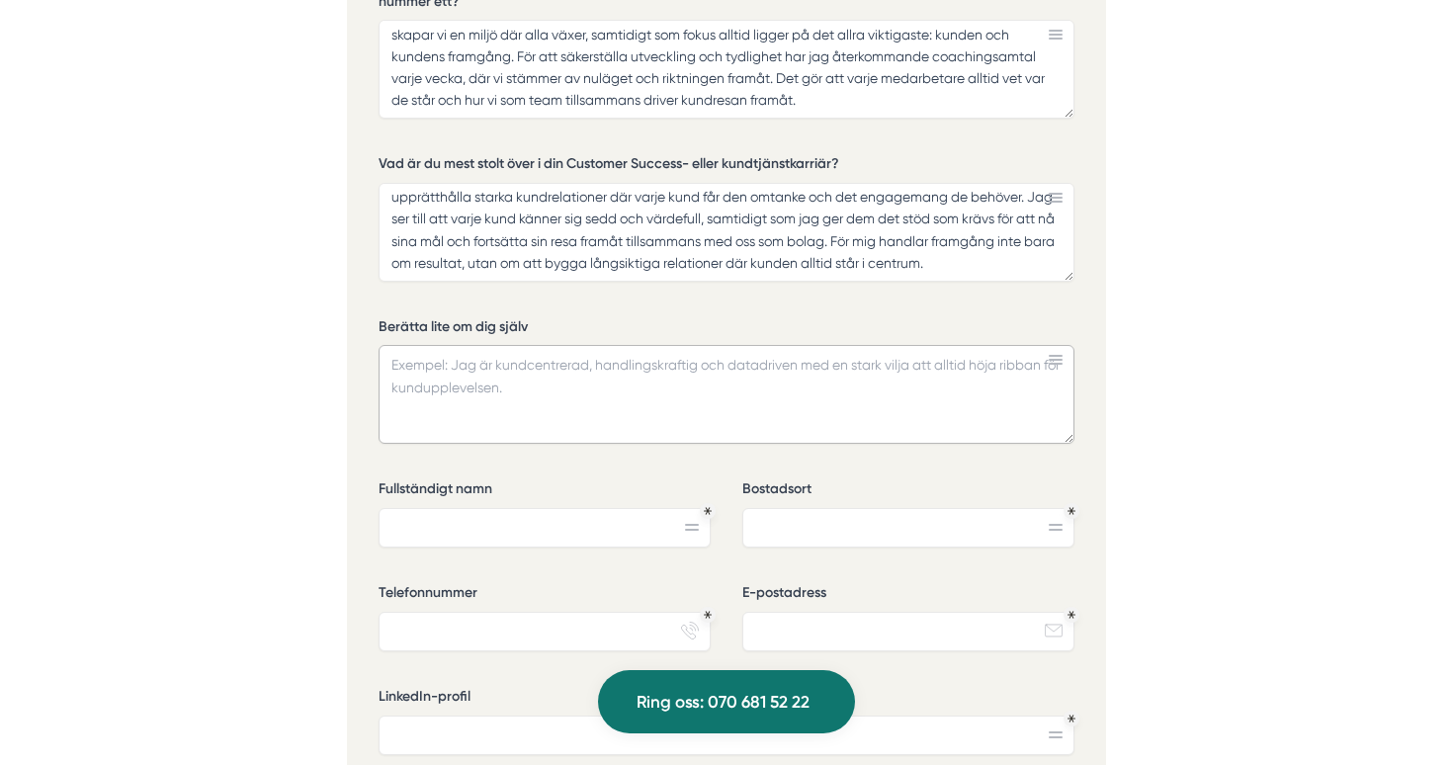
scroll to position [4765, 0]
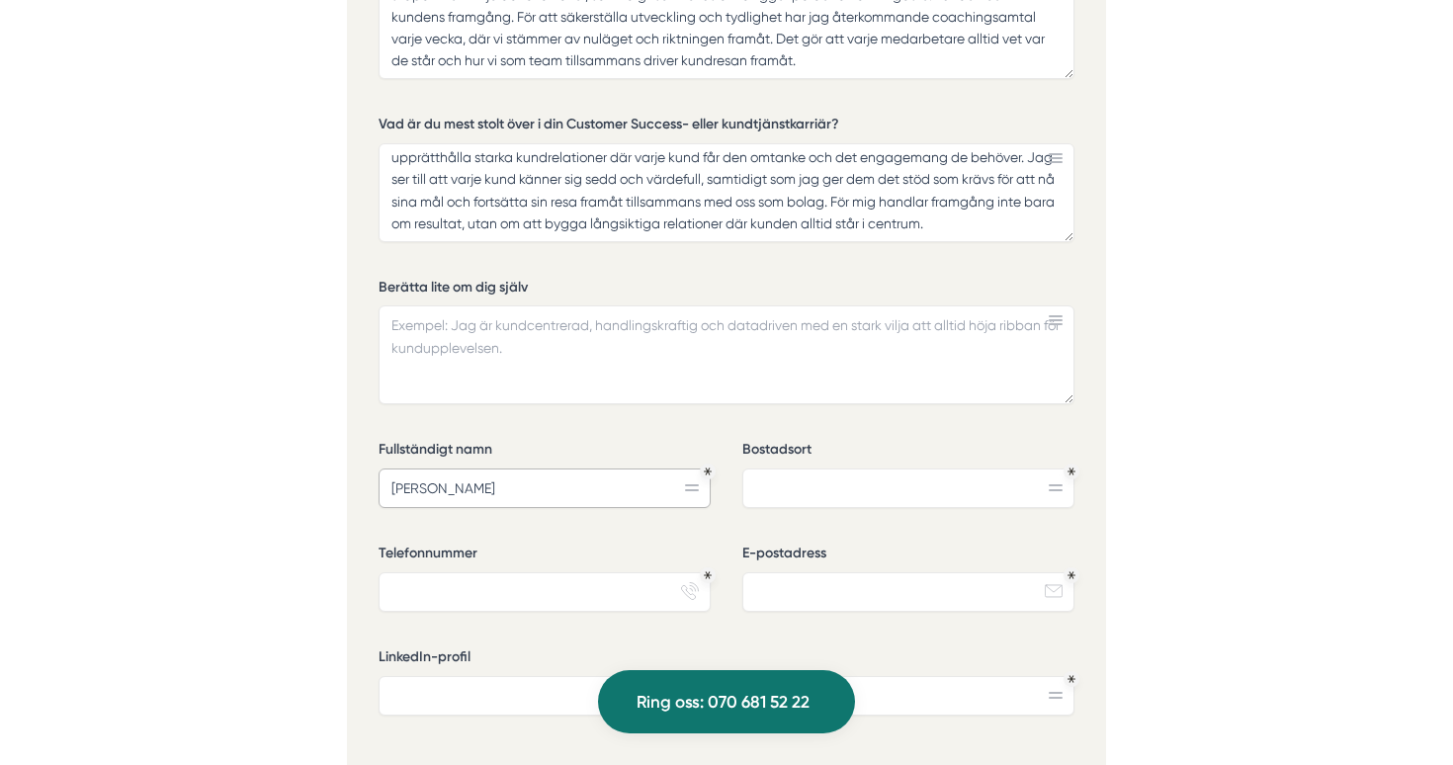
type input "Isabelle Nordin"
type input "Stockholm"
type input "0762689810"
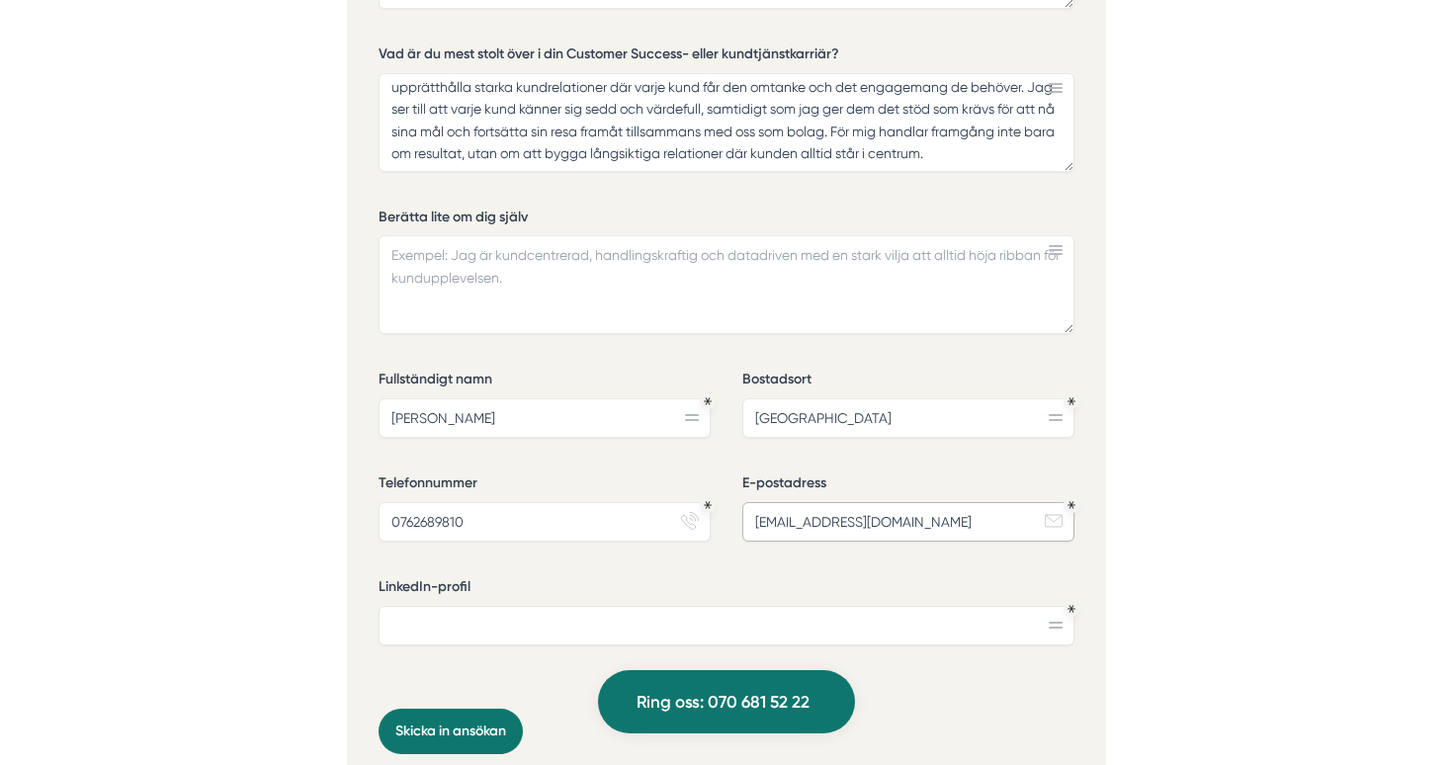
scroll to position [4811, 0]
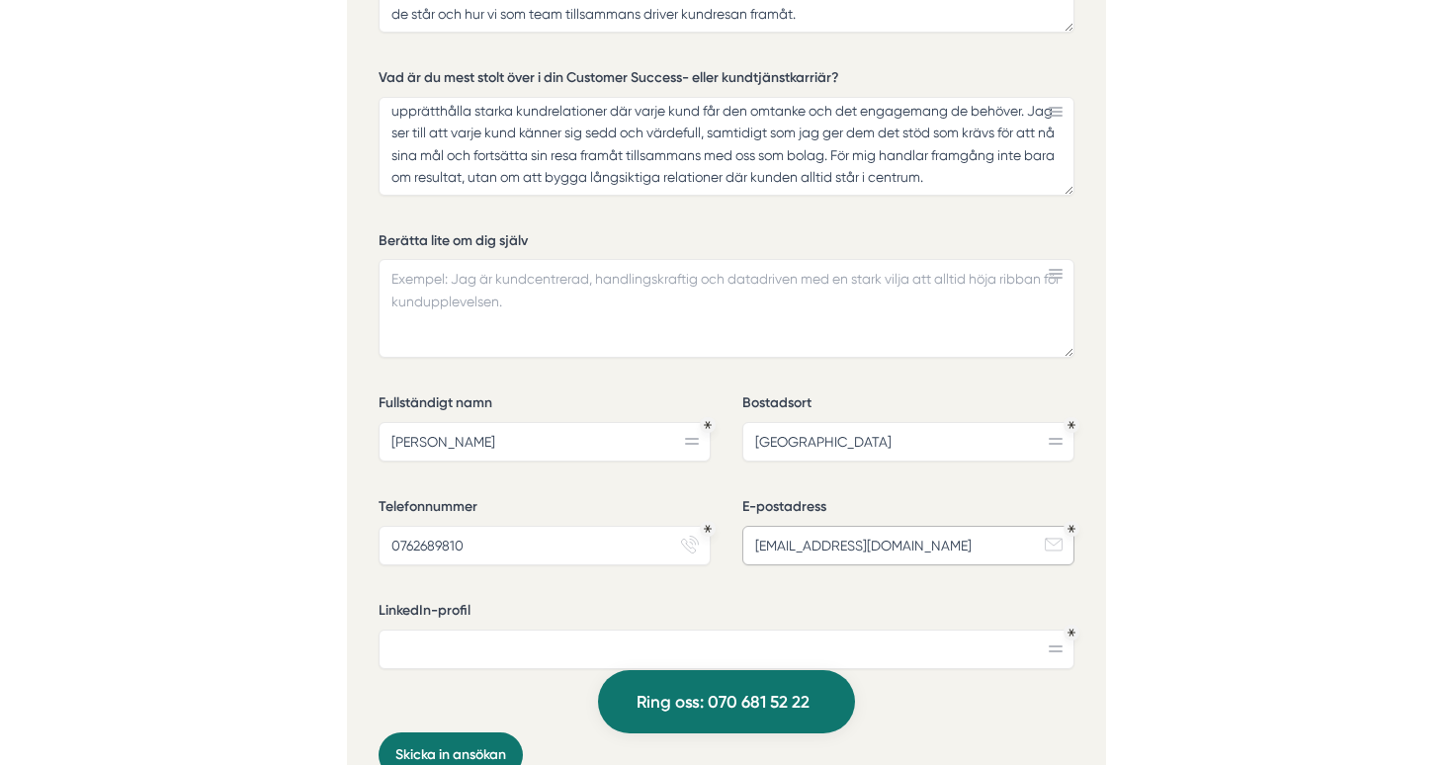
type input "nordinisabelle@hotmail.com"
click at [772, 268] on textarea "Berätta lite om dig själv" at bounding box center [727, 308] width 696 height 99
paste textarea "Jag är en måldriven och handlingskraftig ledare med lång erfarenhet både som Cu…"
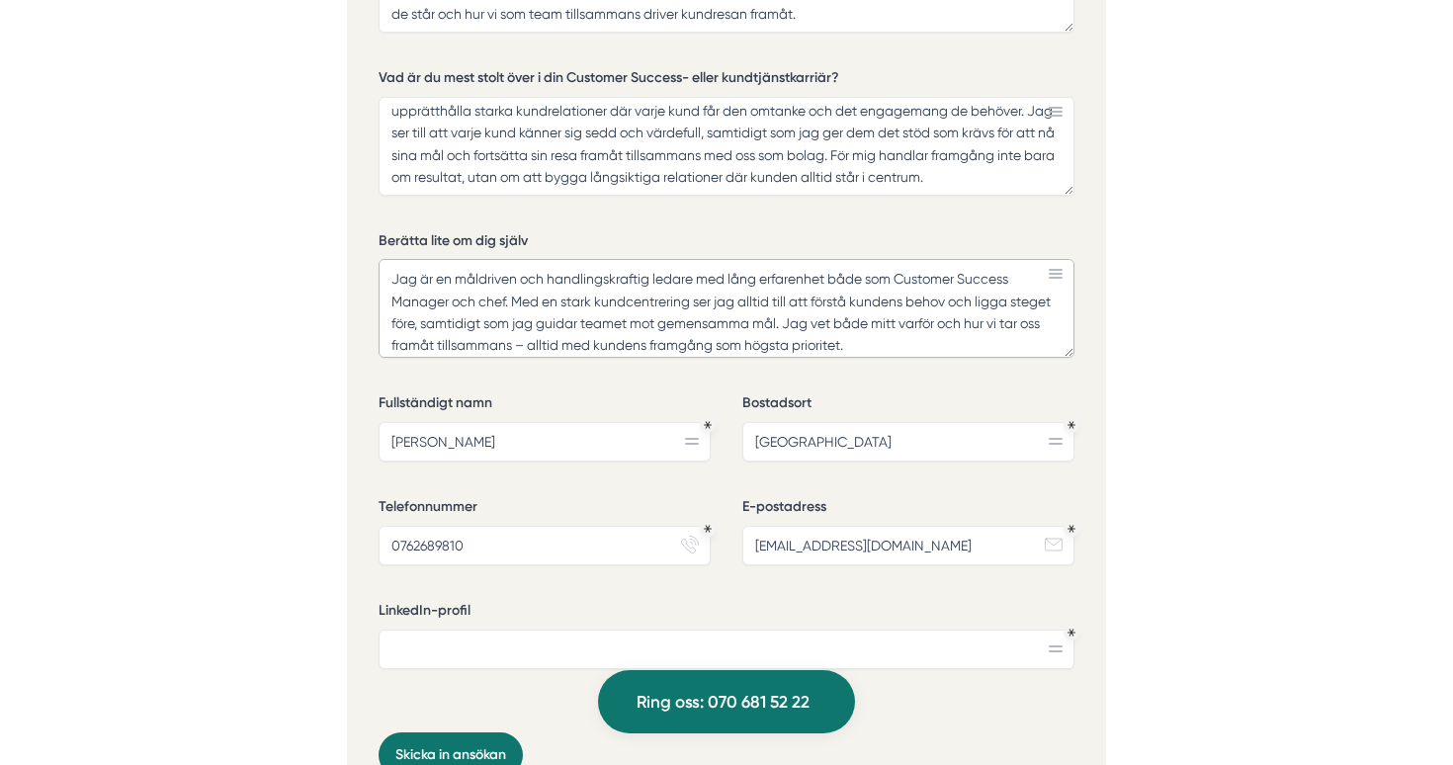
click at [529, 286] on textarea "Jag är en måldriven och handlingskraftig ledare med lång erfarenhet både som Cu…" at bounding box center [727, 308] width 696 height 99
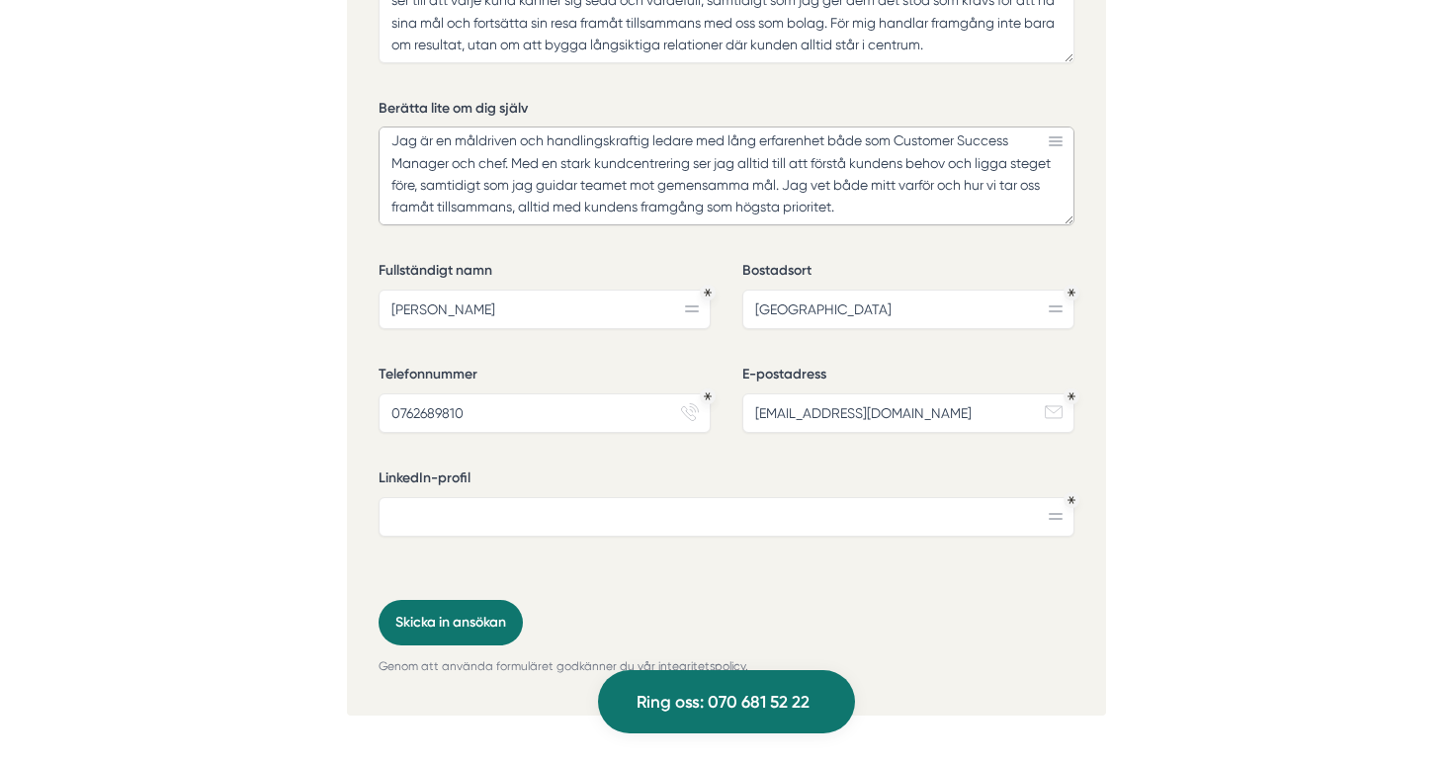
scroll to position [4949, 0]
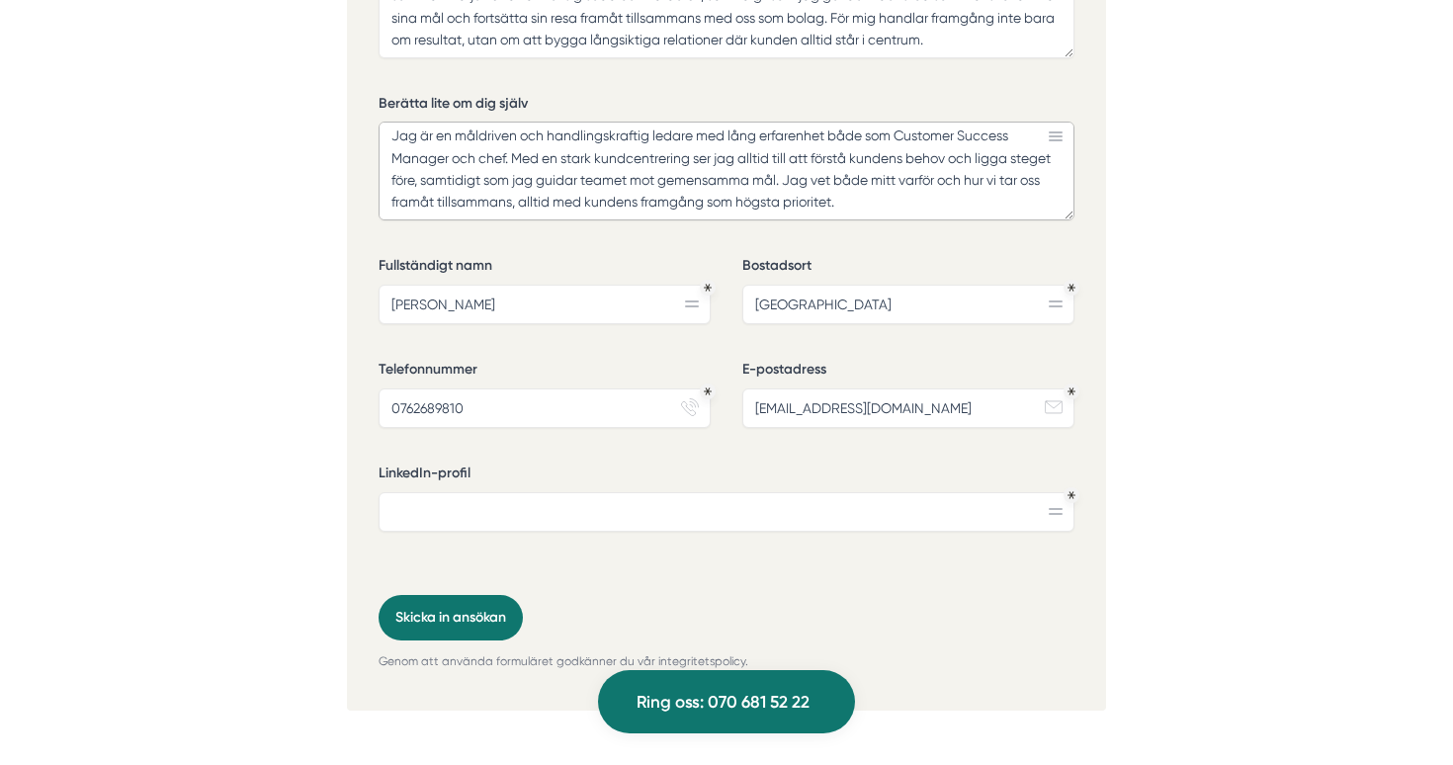
type textarea "Jag är en måldriven och handlingskraftig ledare med lång erfarenhet både som Cu…"
click at [634, 492] on input "LinkedIn-profil" at bounding box center [727, 512] width 696 height 40
paste input "https://www.linkedin.com/in/isabelle-nordin-849221324/"
type input "https://www.linkedin.com/in/isabelle-nordin-849221324/"
click at [482, 595] on button "Skicka in ansökan" at bounding box center [451, 617] width 144 height 45
